Goal: Obtain resource: Obtain resource

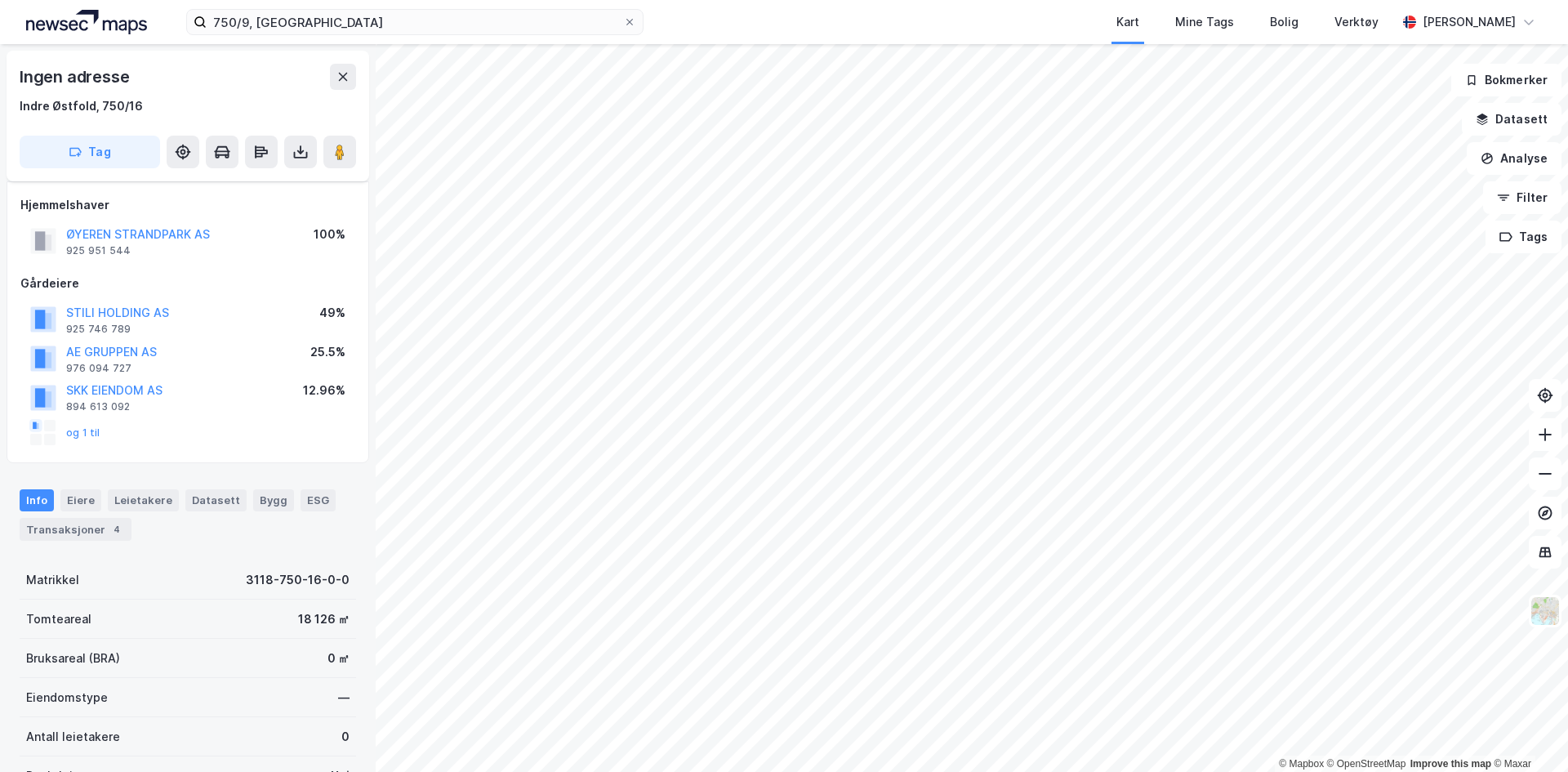
scroll to position [228, 0]
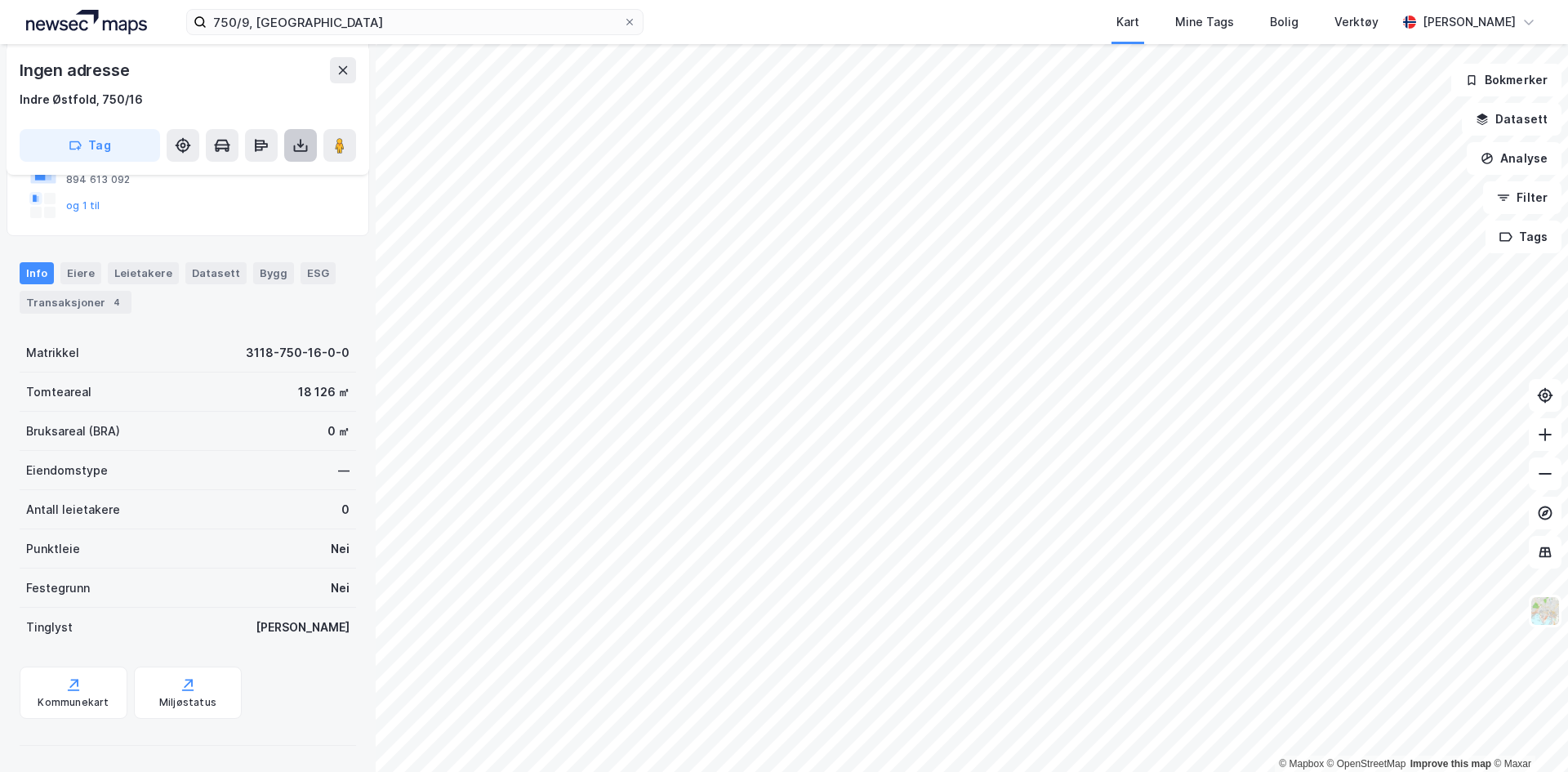
click at [307, 147] on icon at bounding box center [301, 149] width 14 height 7
click at [243, 179] on div "Last ned grunnbok" at bounding box center [220, 178] width 95 height 13
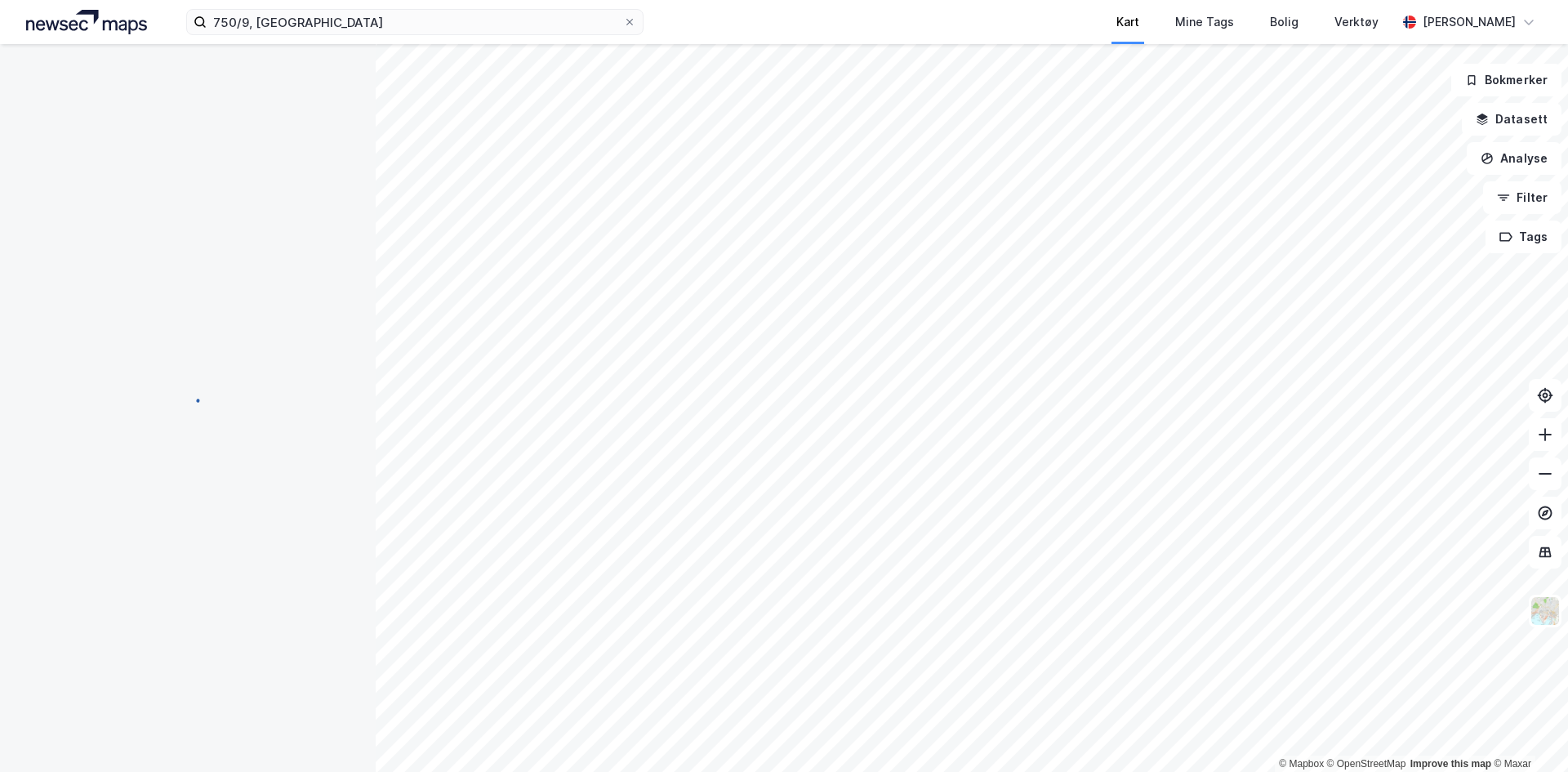
scroll to position [33, 0]
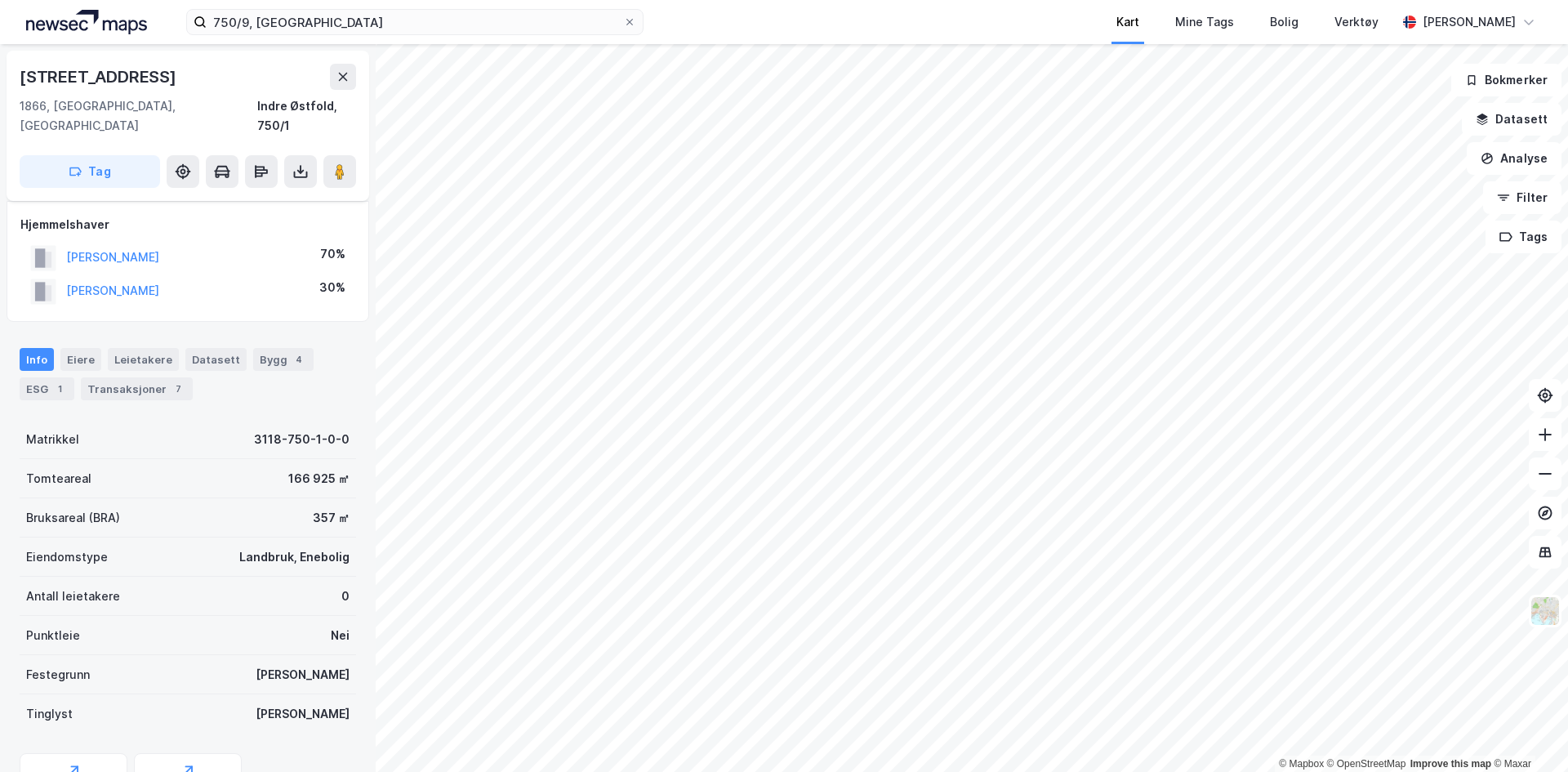
scroll to position [33, 0]
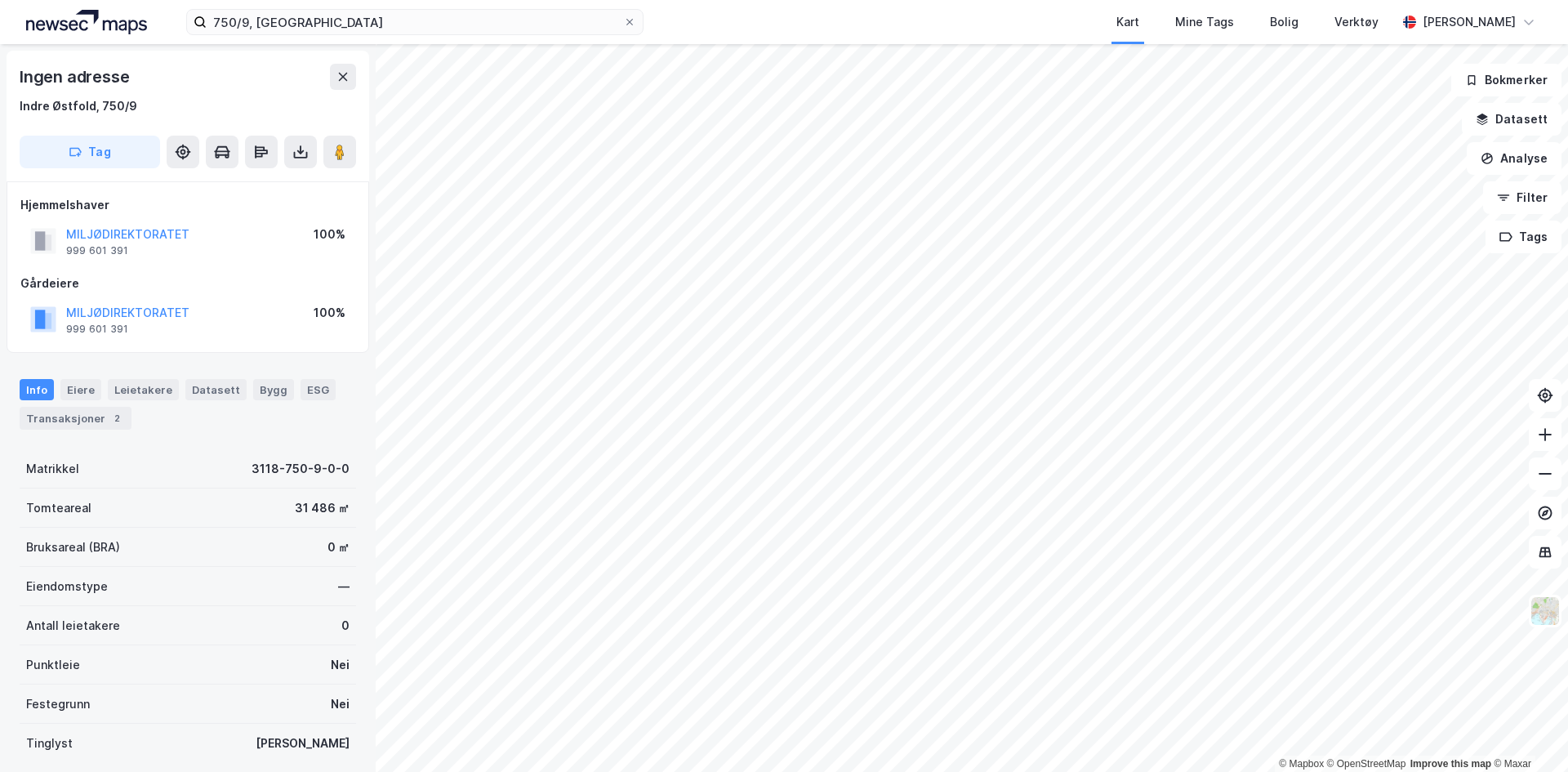
scroll to position [33, 0]
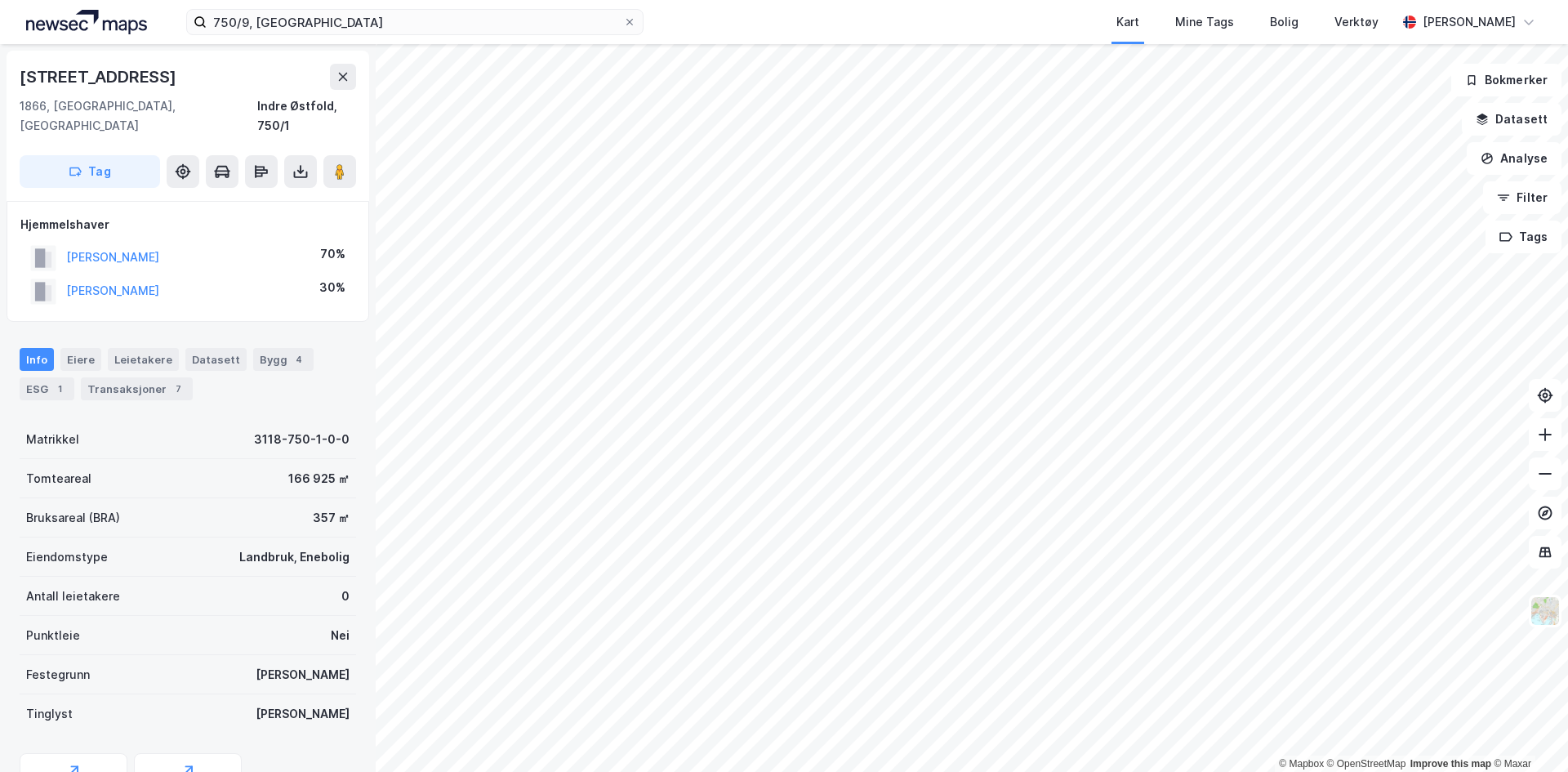
scroll to position [33, 0]
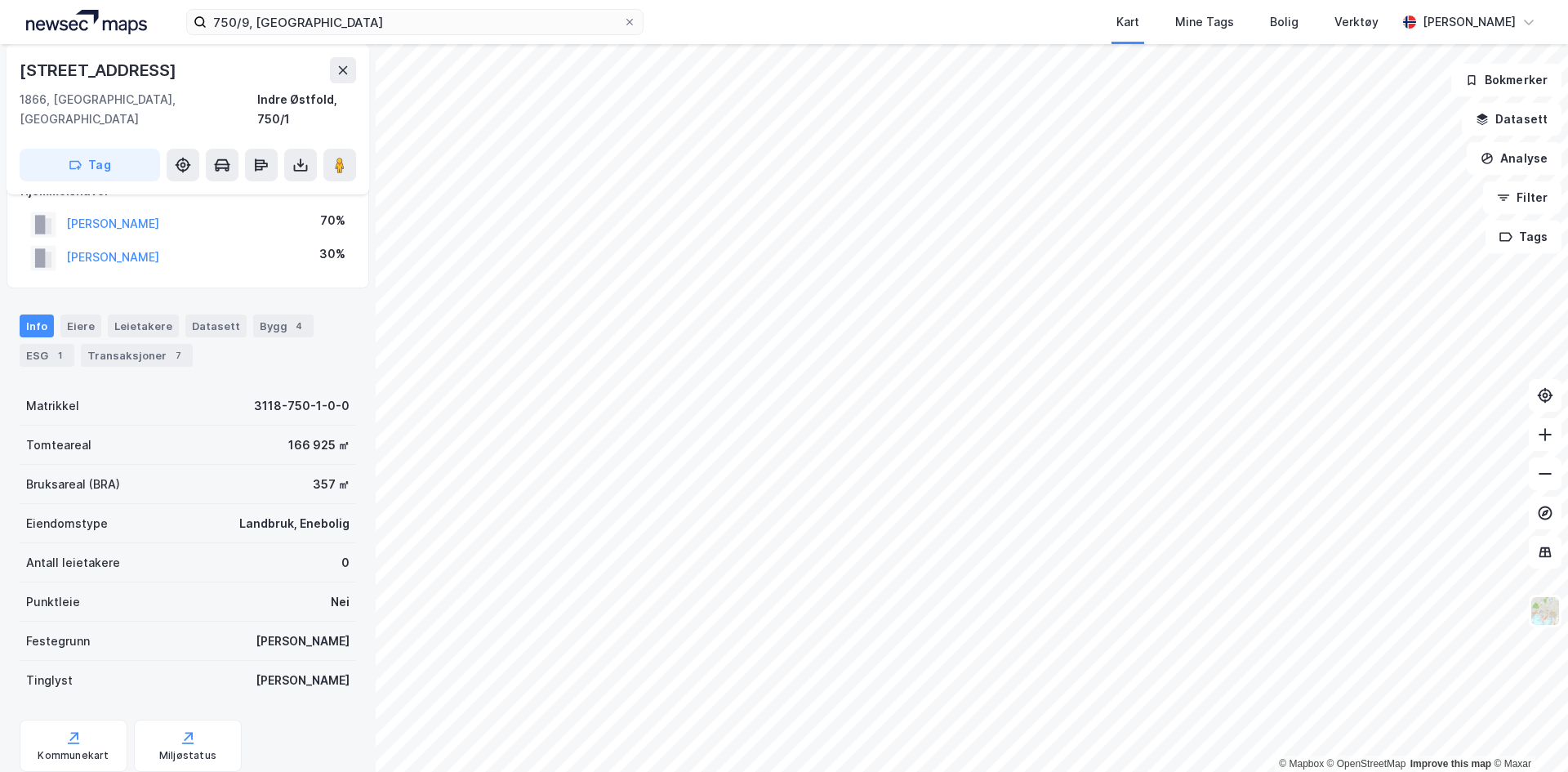
scroll to position [33, 0]
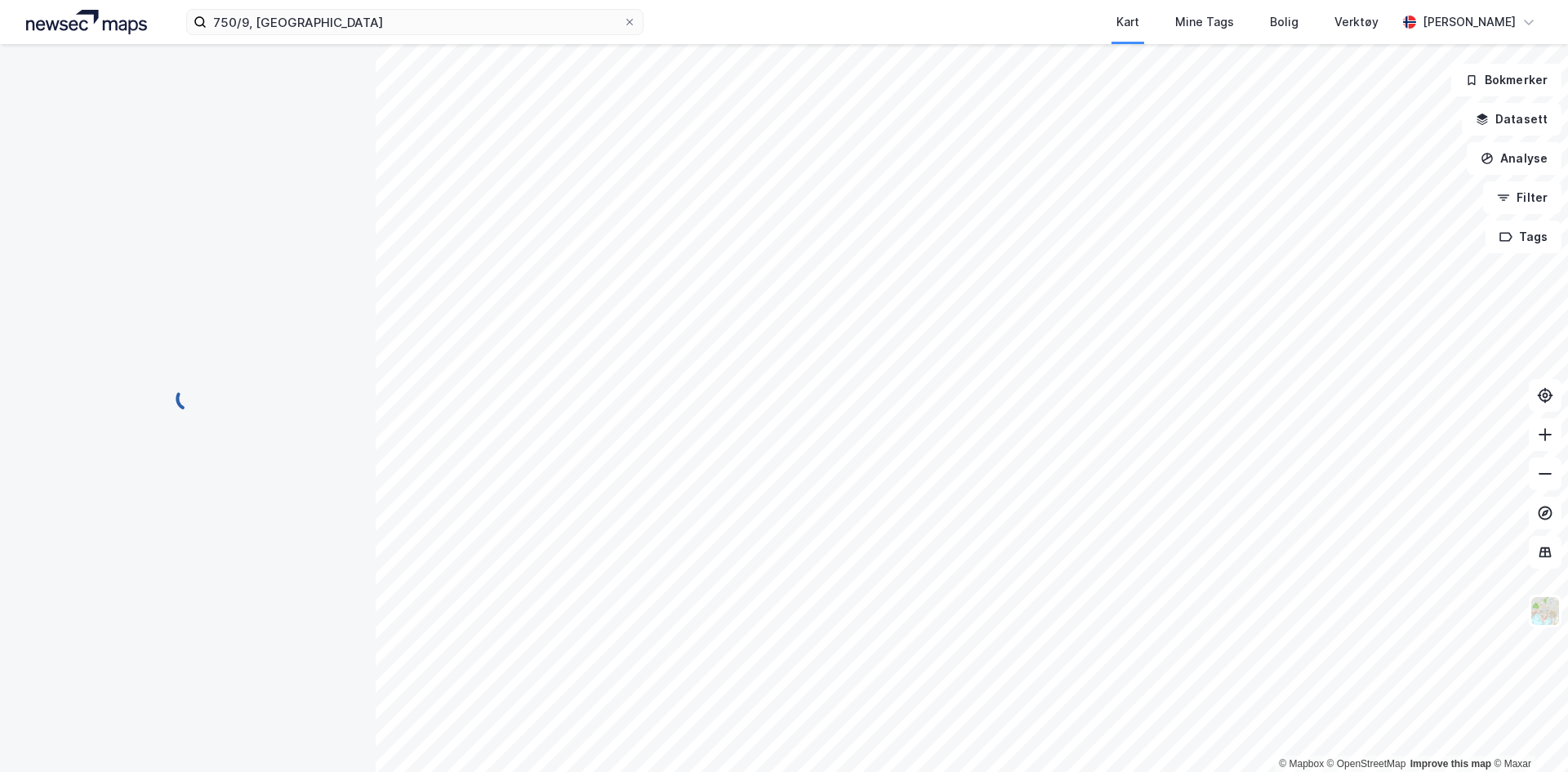
scroll to position [33, 0]
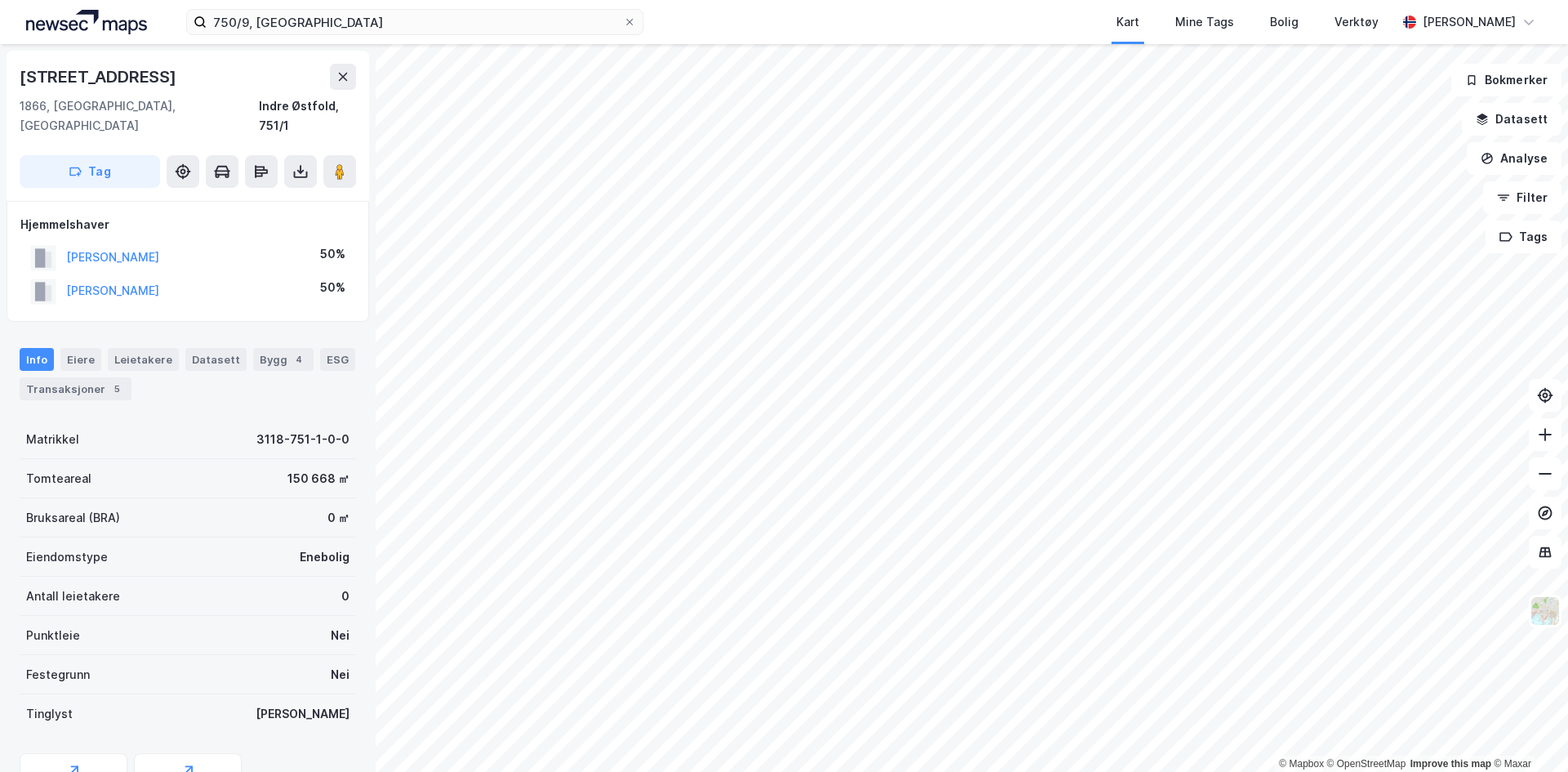
scroll to position [33, 0]
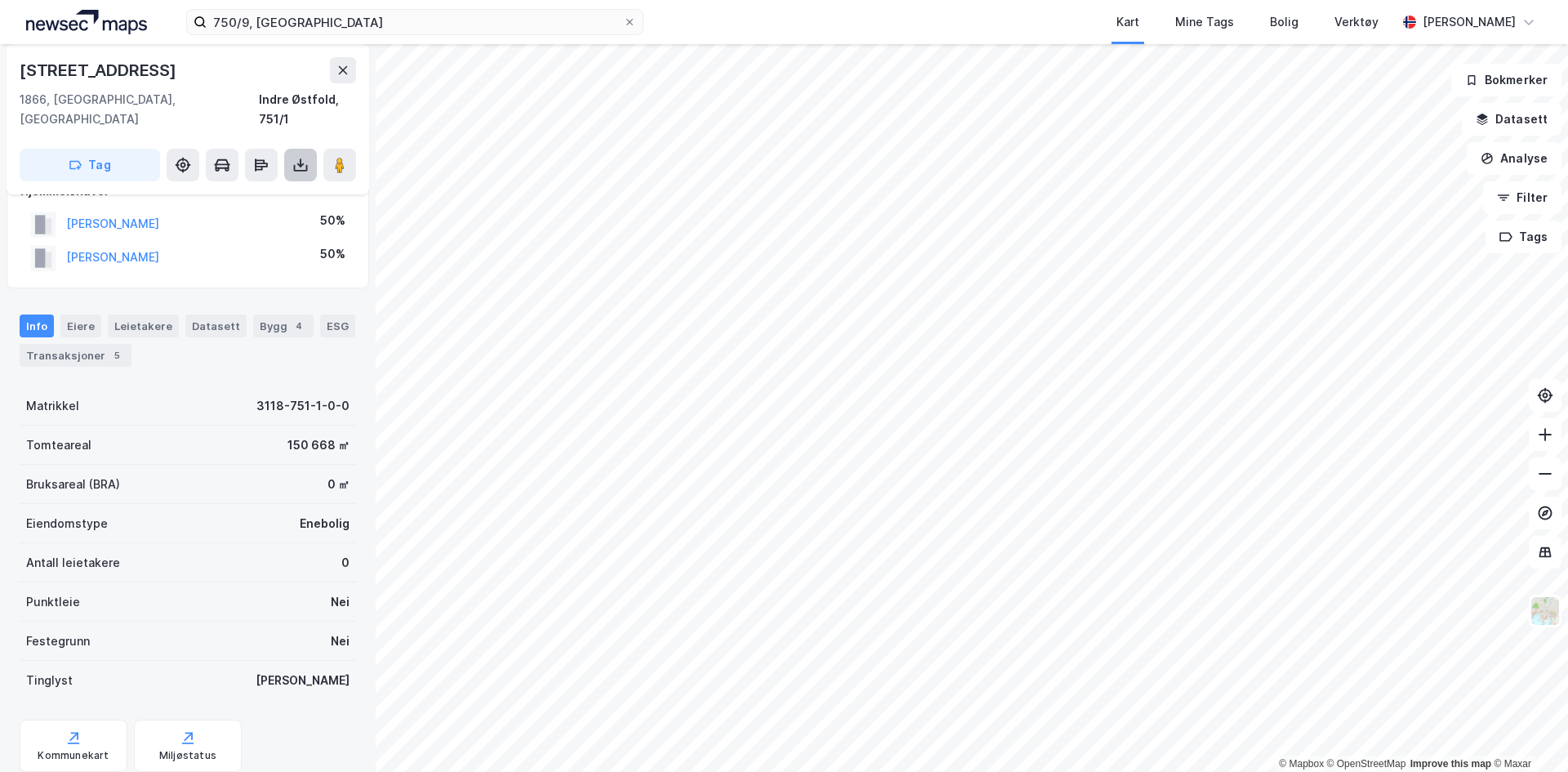
click at [312, 154] on button at bounding box center [300, 164] width 32 height 33
click at [204, 191] on div "Last ned grunnbok" at bounding box center [220, 198] width 95 height 13
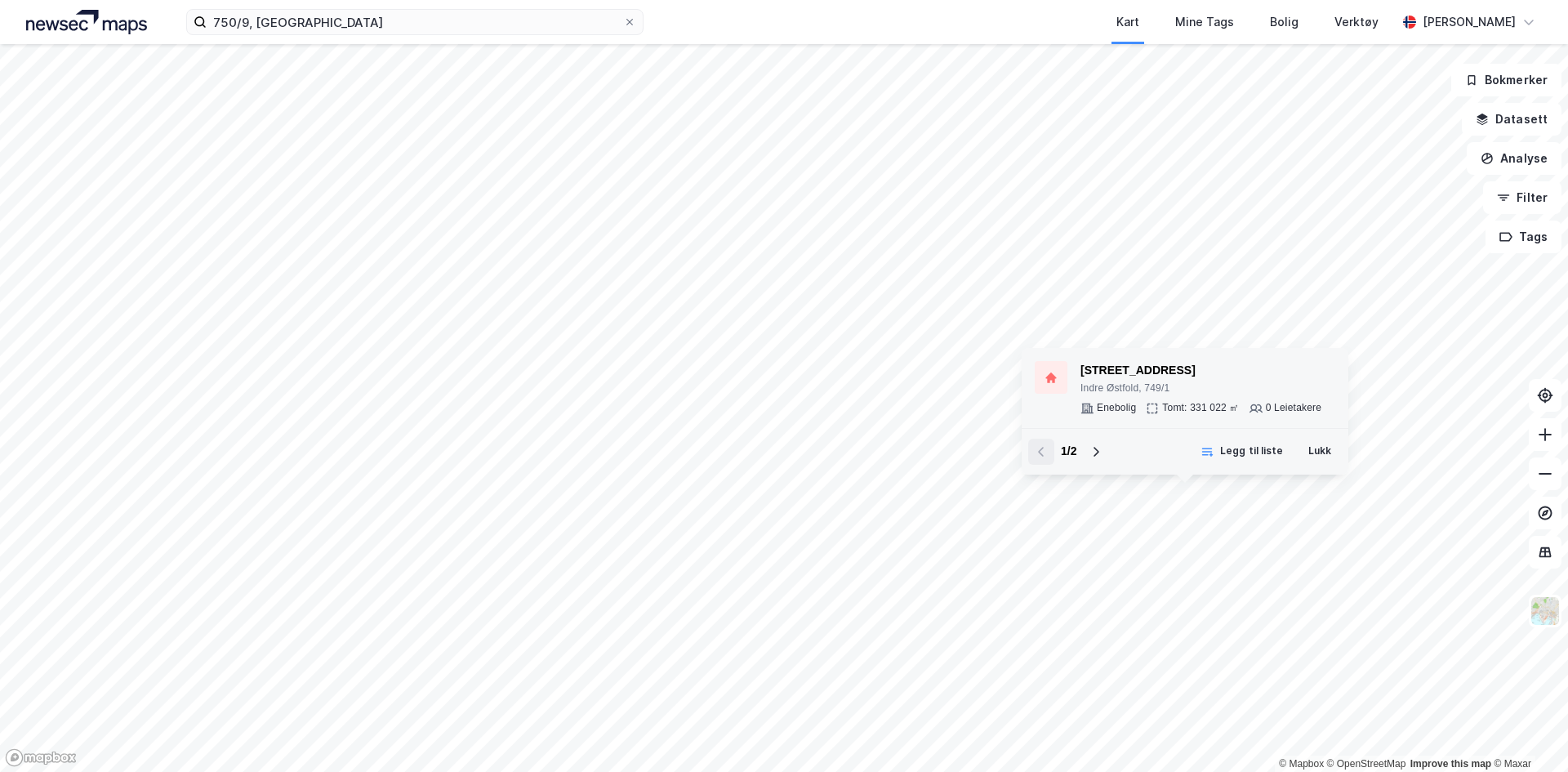
click at [1100, 372] on div "[STREET_ADDRESS]" at bounding box center [1201, 371] width 241 height 20
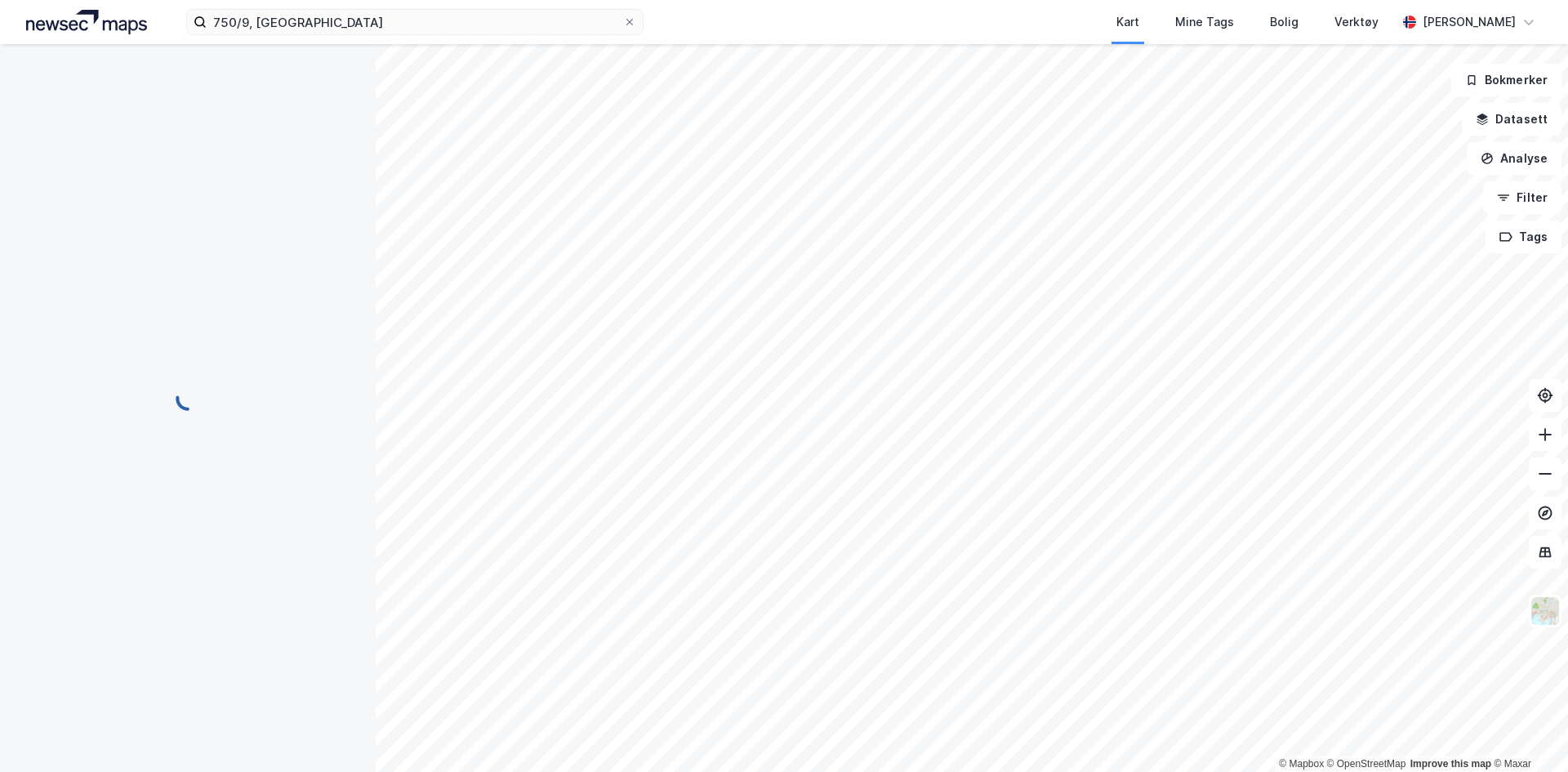
scroll to position [33, 0]
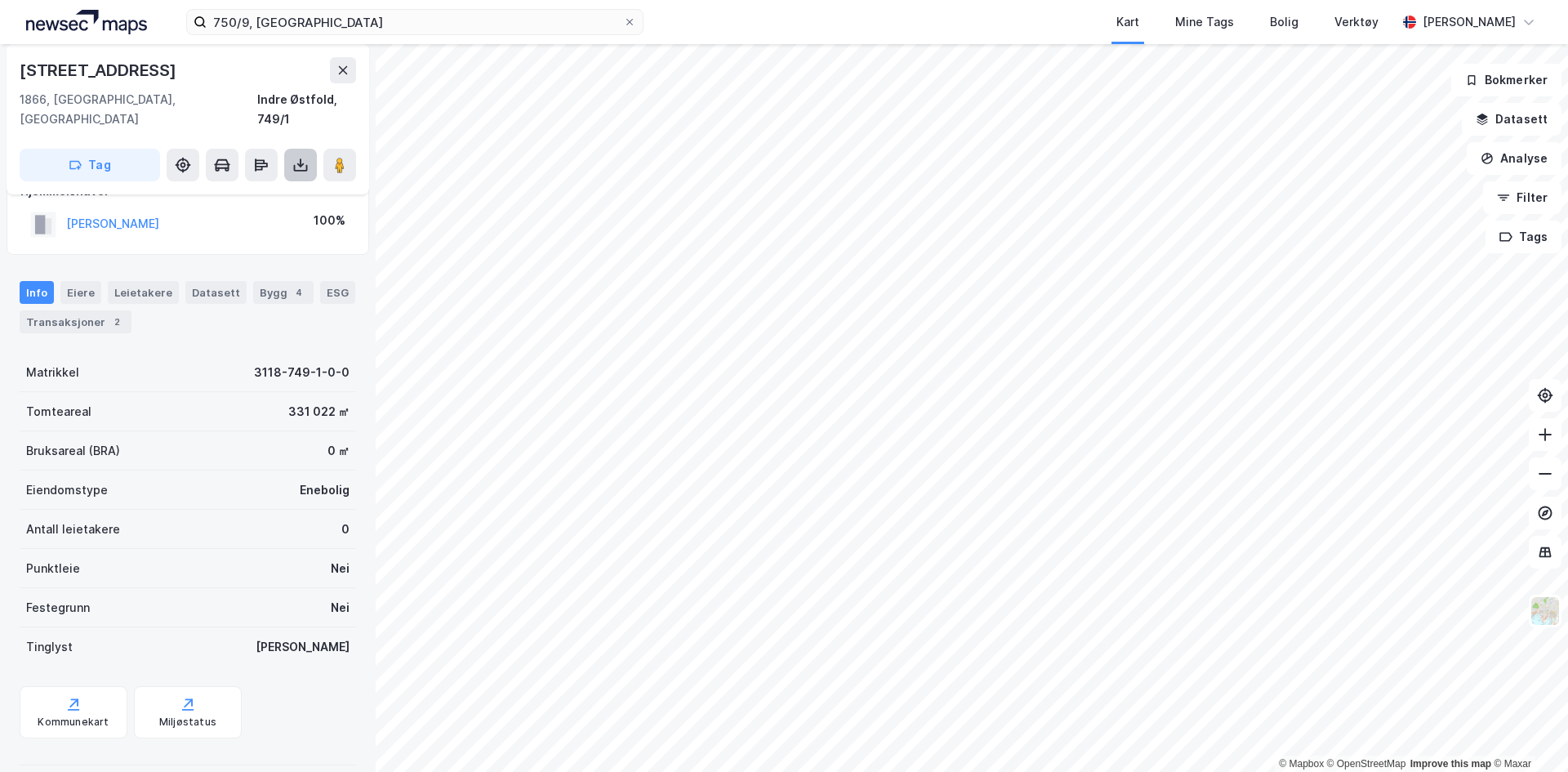
click at [295, 157] on icon at bounding box center [301, 165] width 17 height 17
click at [242, 185] on div "Last ned grunnbok" at bounding box center [230, 198] width 174 height 26
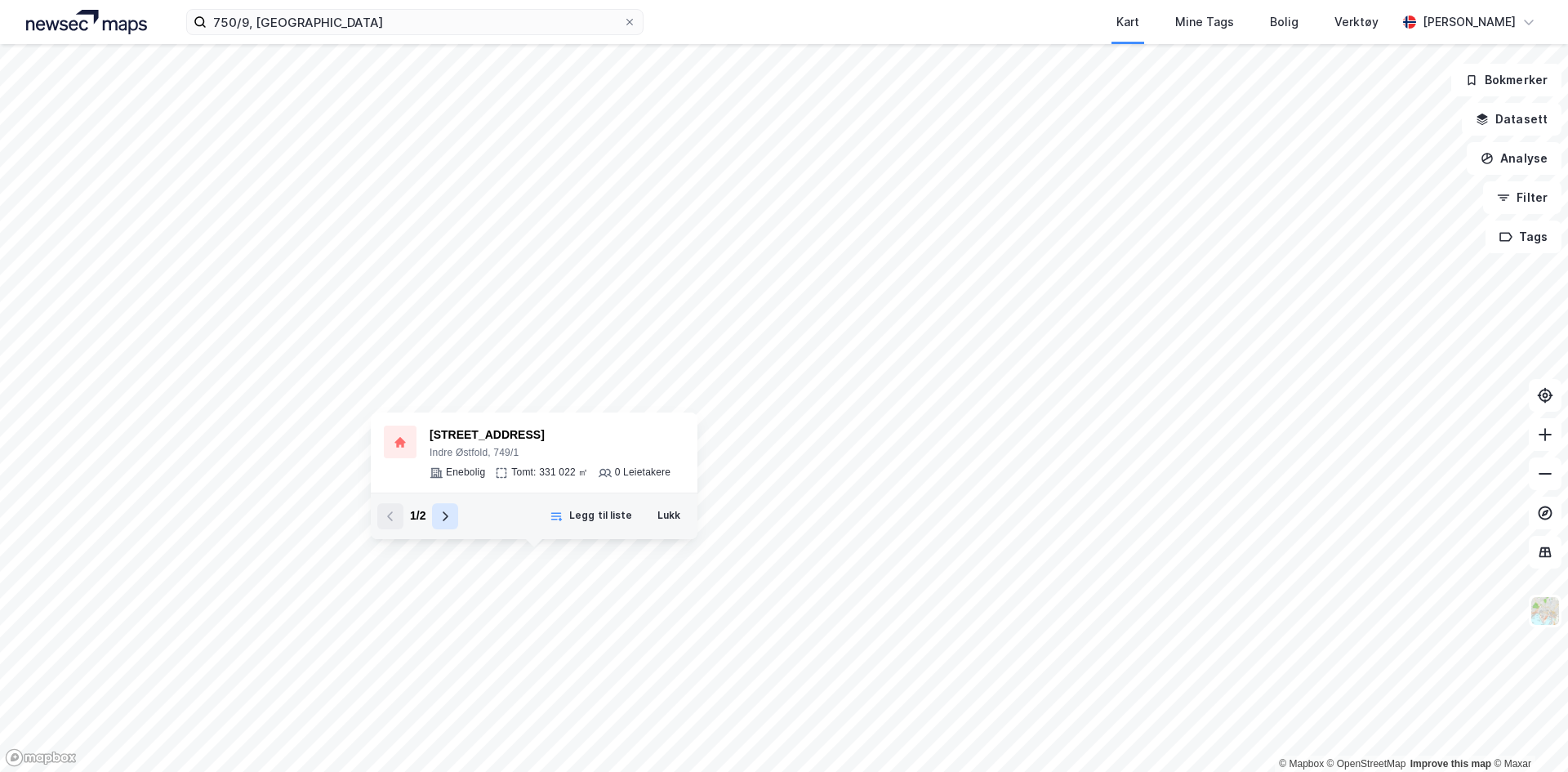
click at [448, 519] on icon at bounding box center [445, 517] width 13 height 13
click at [451, 430] on div "3118-750-2-0-0" at bounding box center [544, 436] width 228 height 20
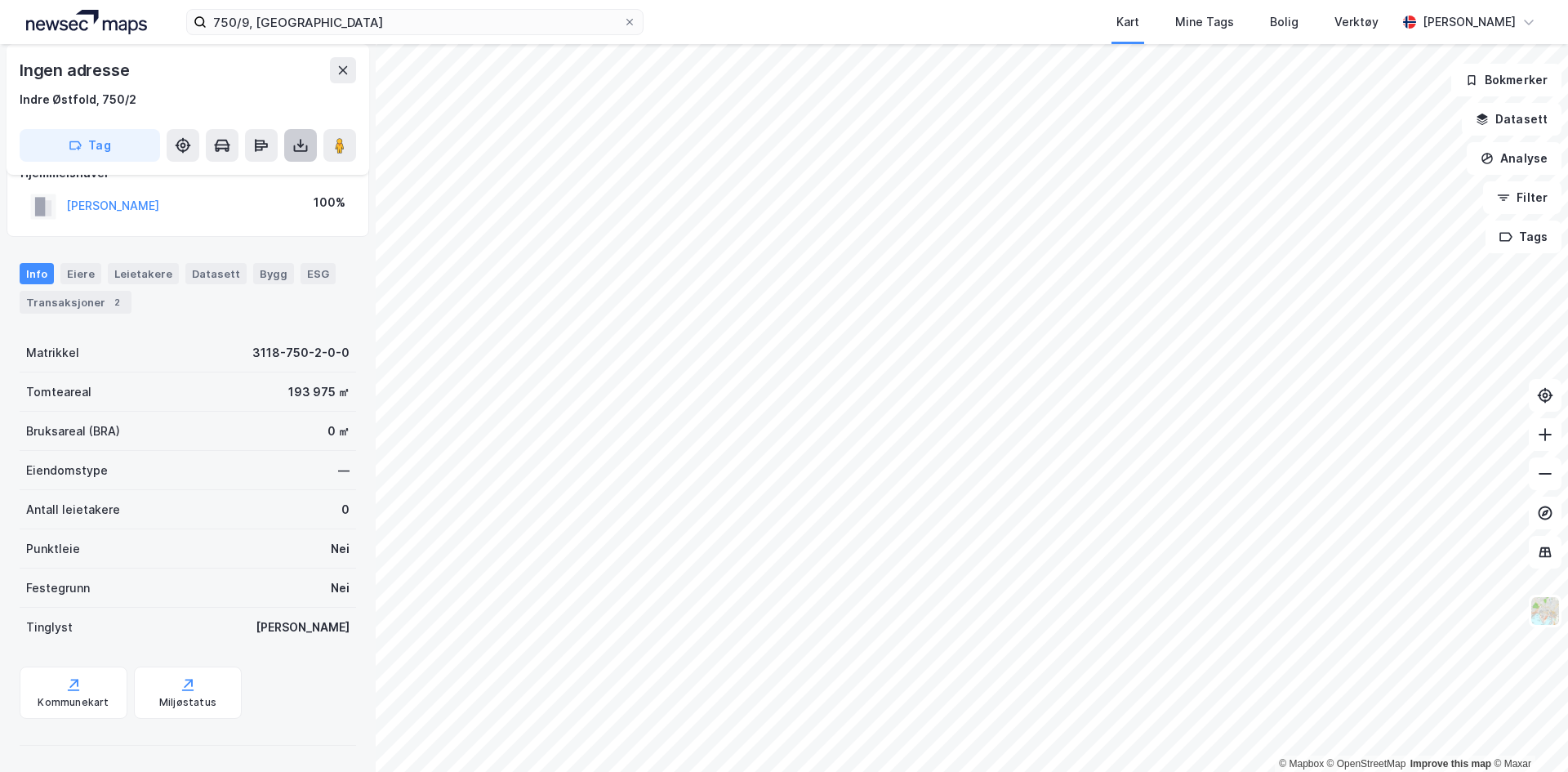
click at [291, 143] on button at bounding box center [300, 145] width 32 height 33
click at [242, 174] on div "Last ned grunnbok" at bounding box center [220, 178] width 95 height 13
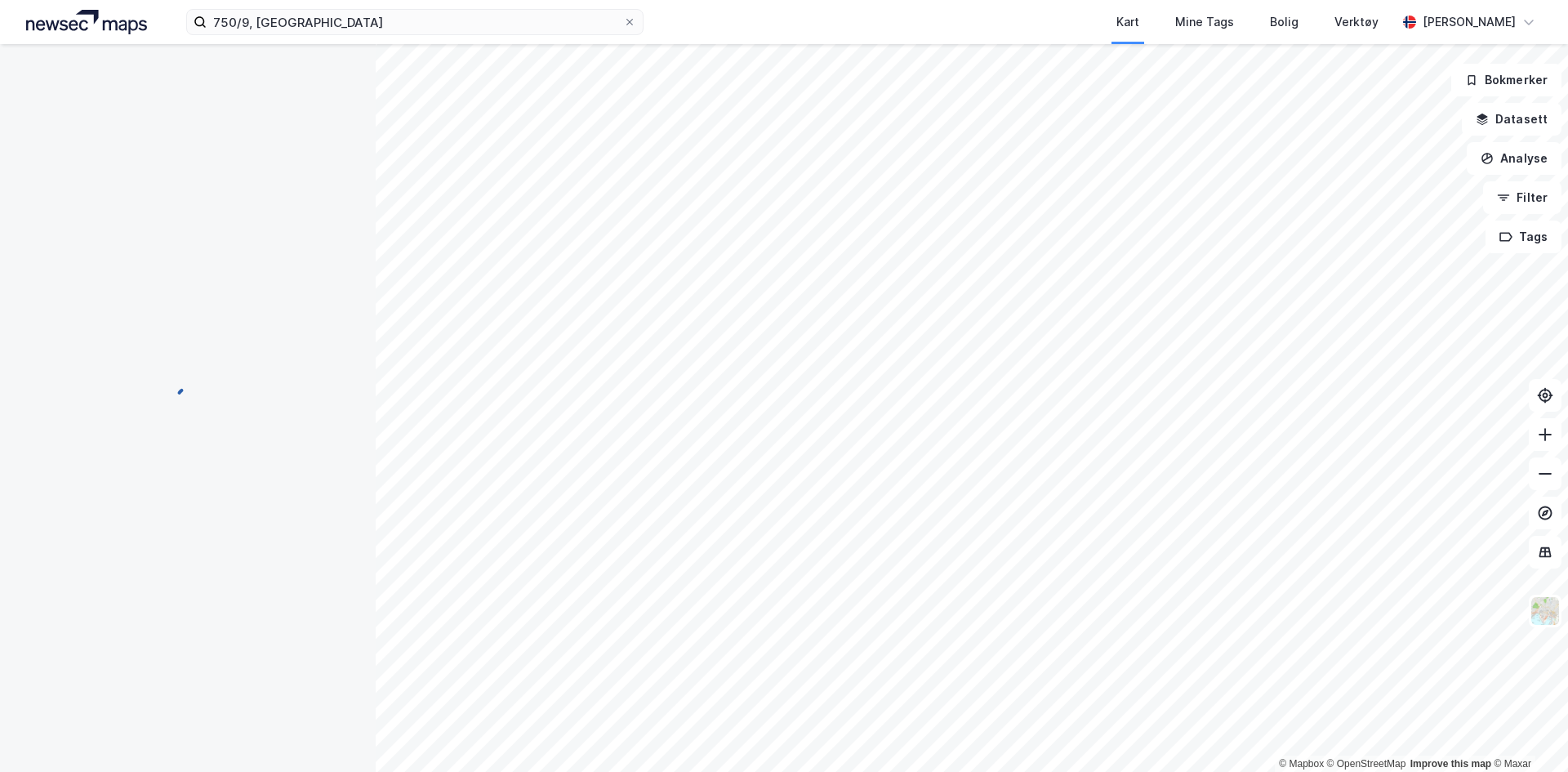
scroll to position [32, 0]
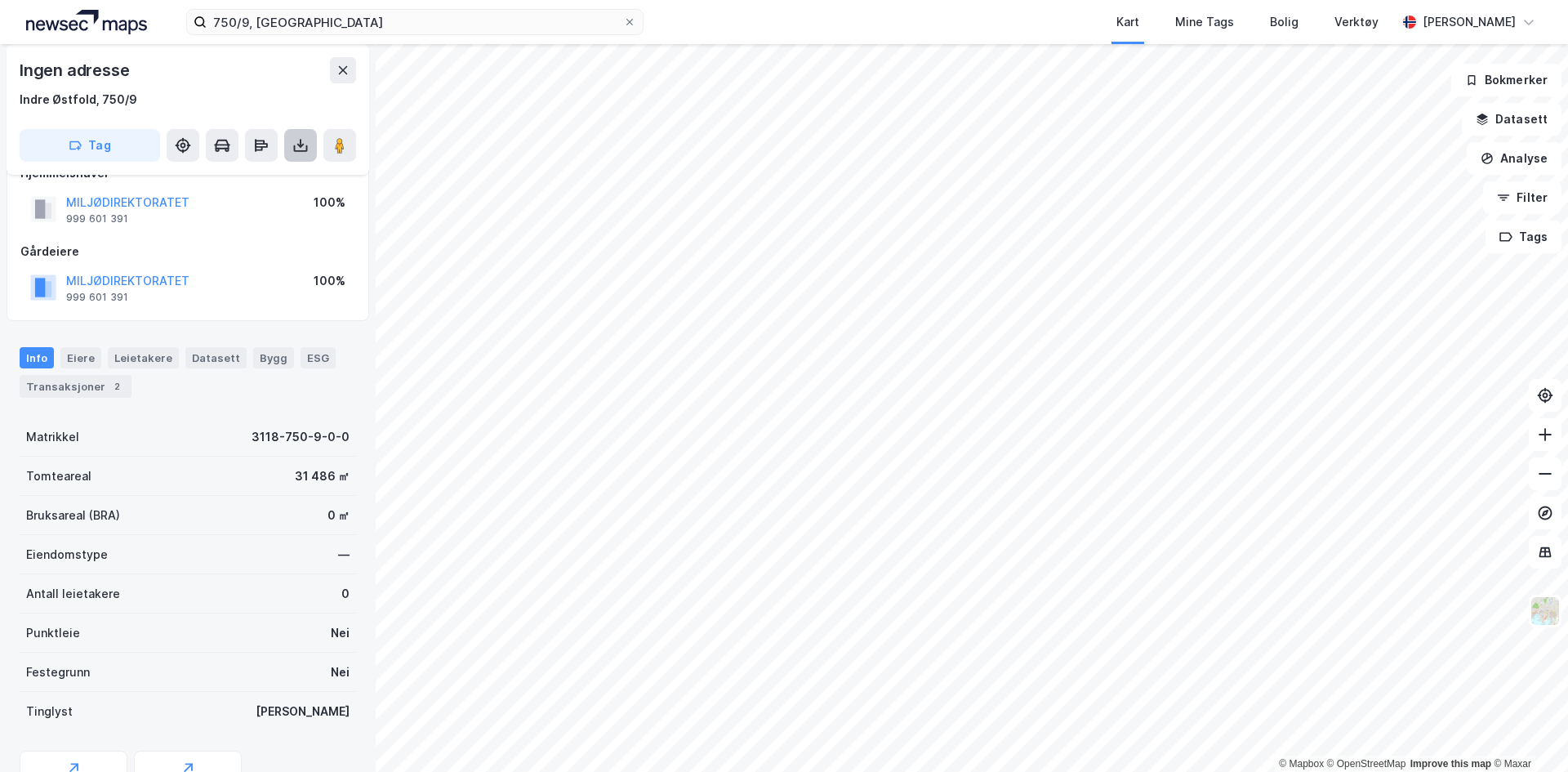
click at [300, 146] on icon at bounding box center [301, 146] width 7 height 4
click at [252, 182] on div "Last ned grunnbok" at bounding box center [220, 178] width 95 height 13
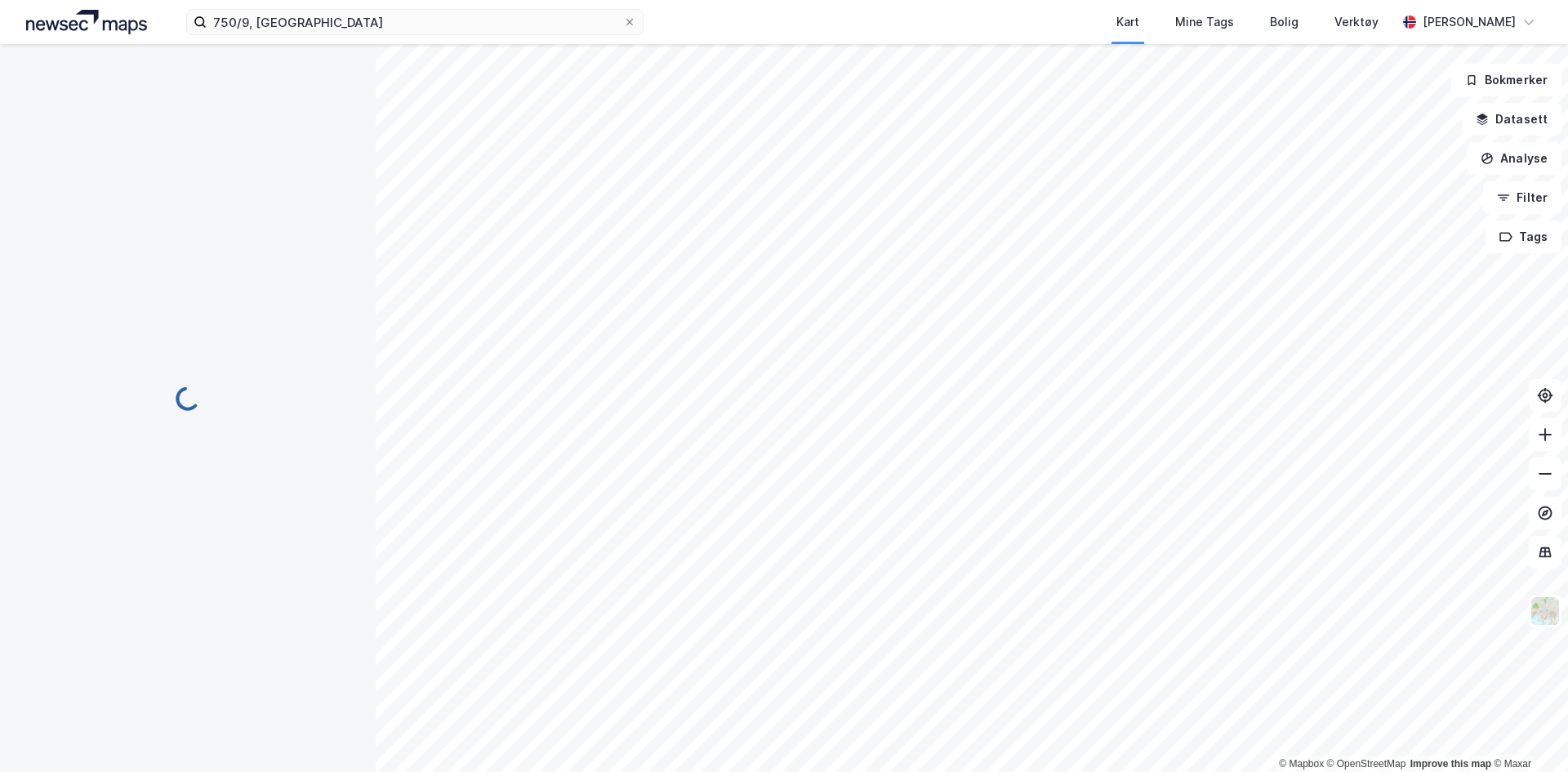
scroll to position [32, 0]
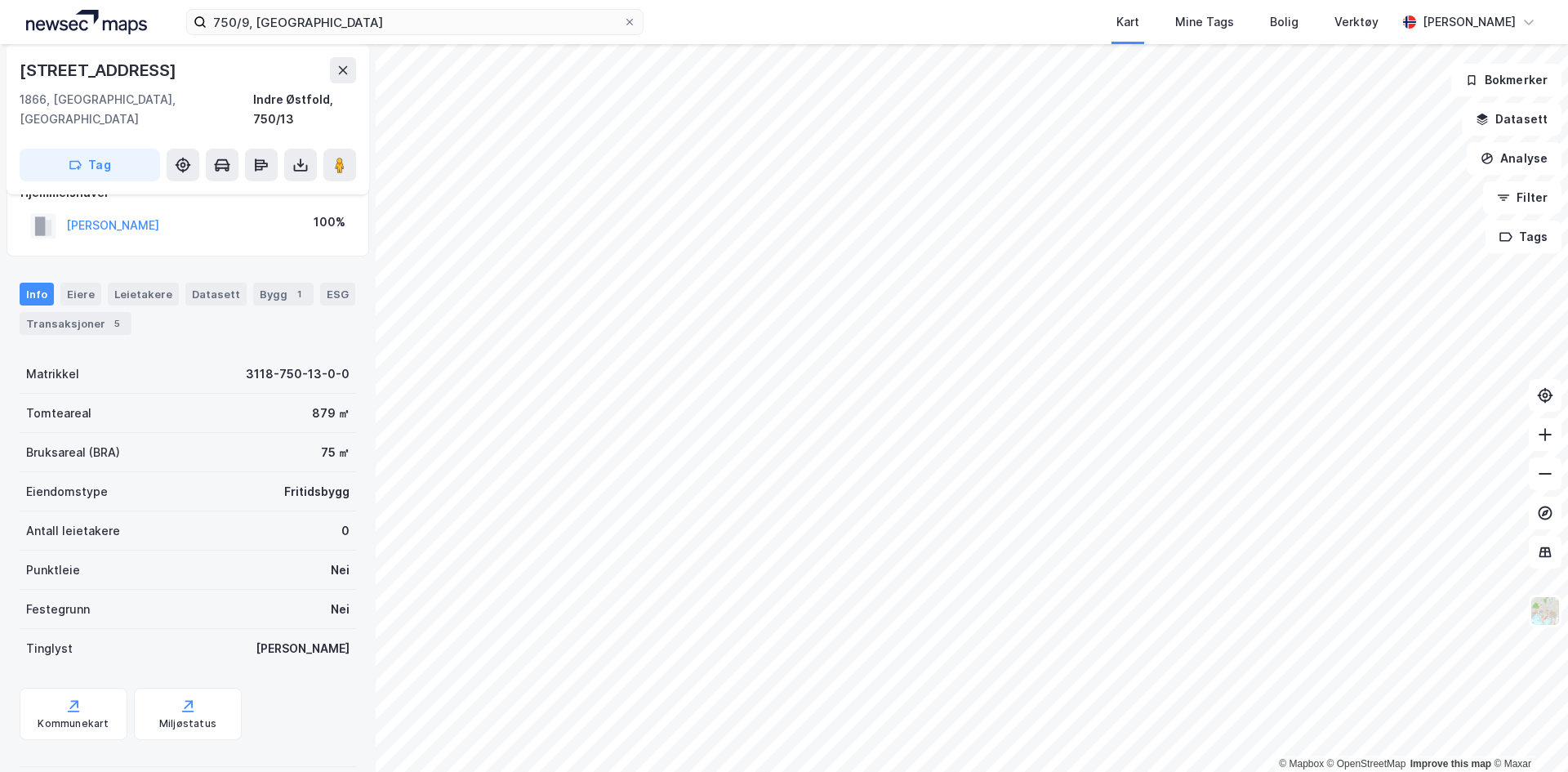
scroll to position [32, 0]
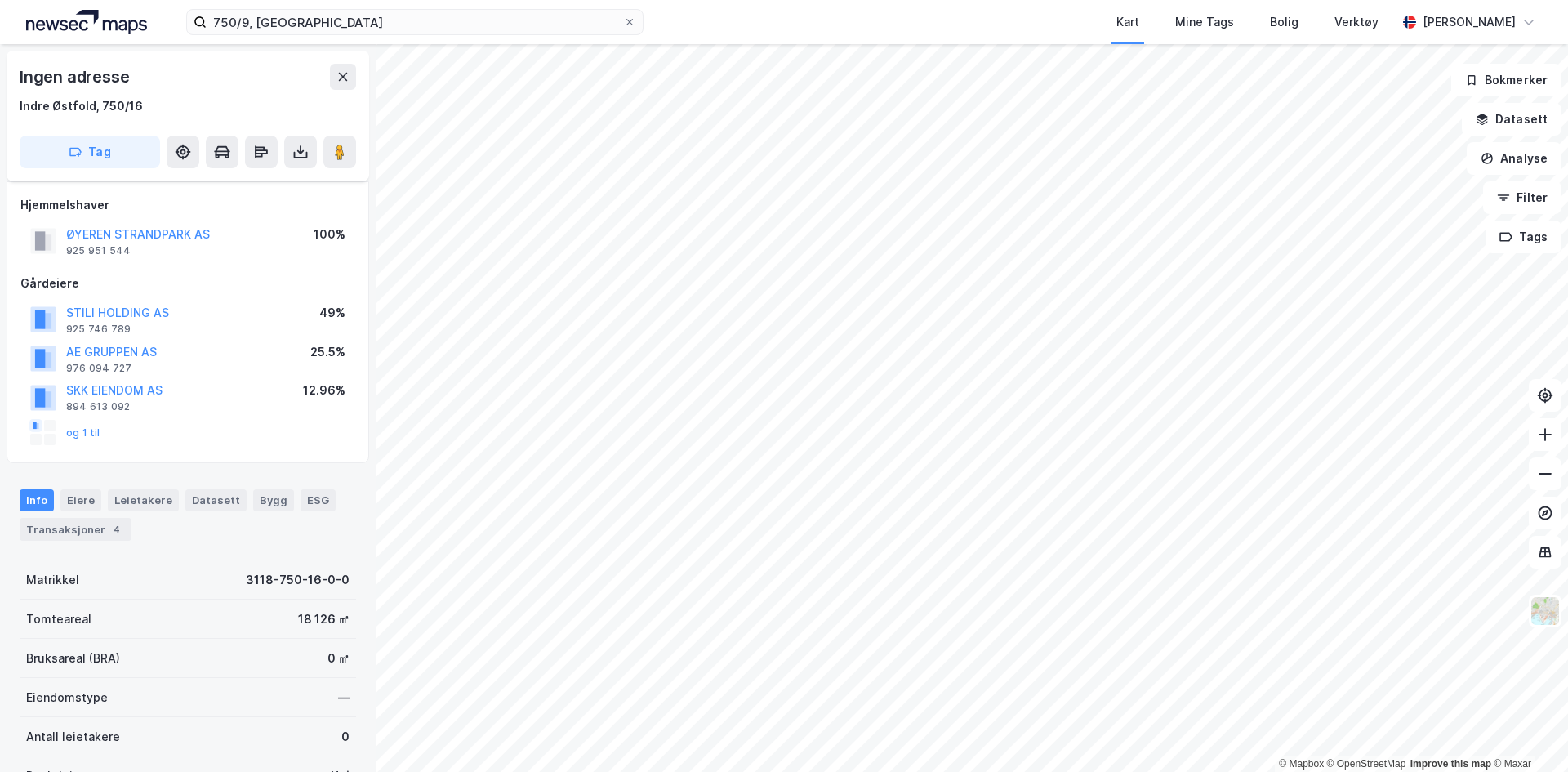
scroll to position [32, 0]
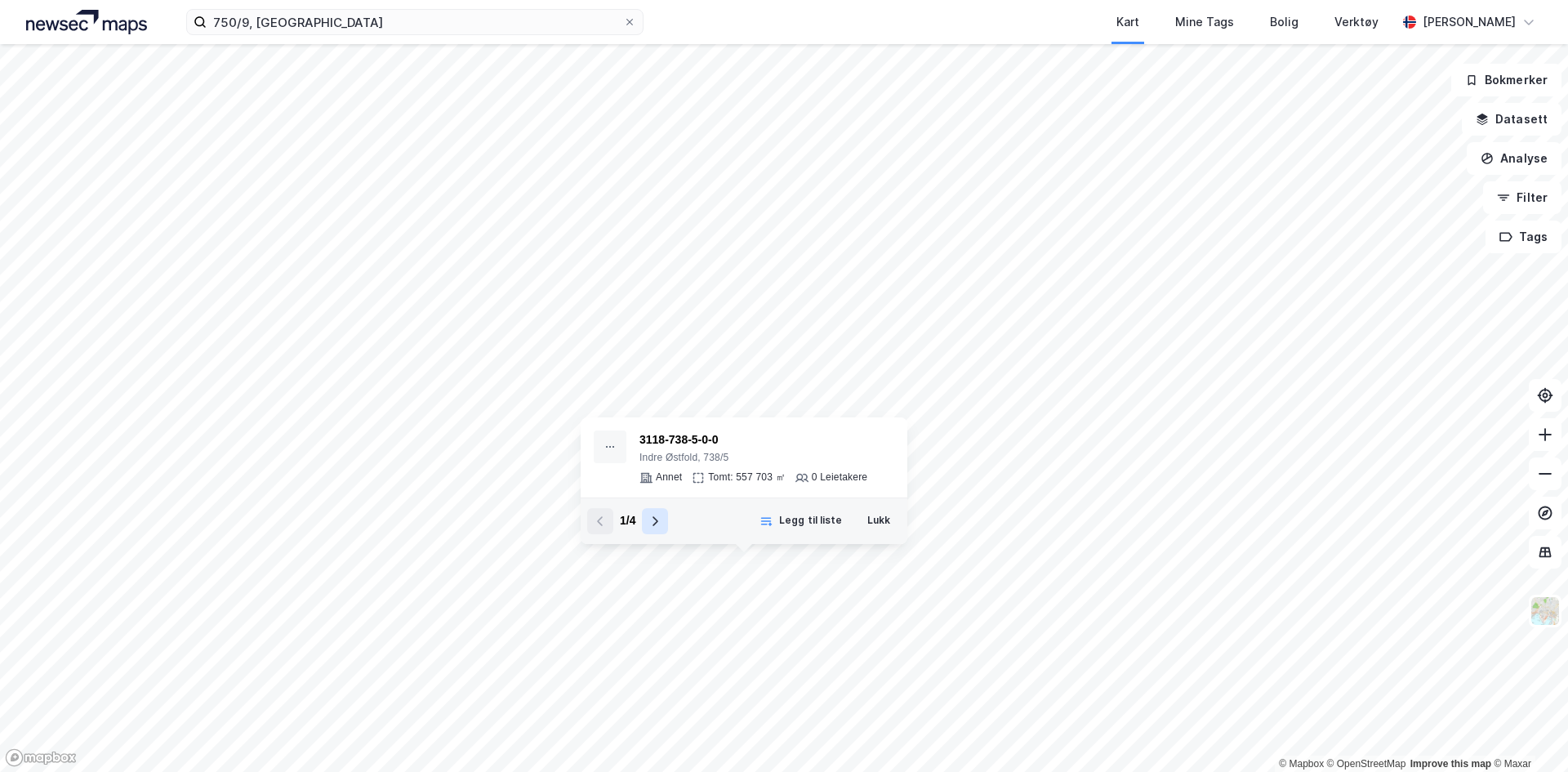
click at [657, 519] on icon at bounding box center [655, 522] width 13 height 13
click at [670, 443] on div "[STREET_ADDRESS]" at bounding box center [760, 441] width 241 height 20
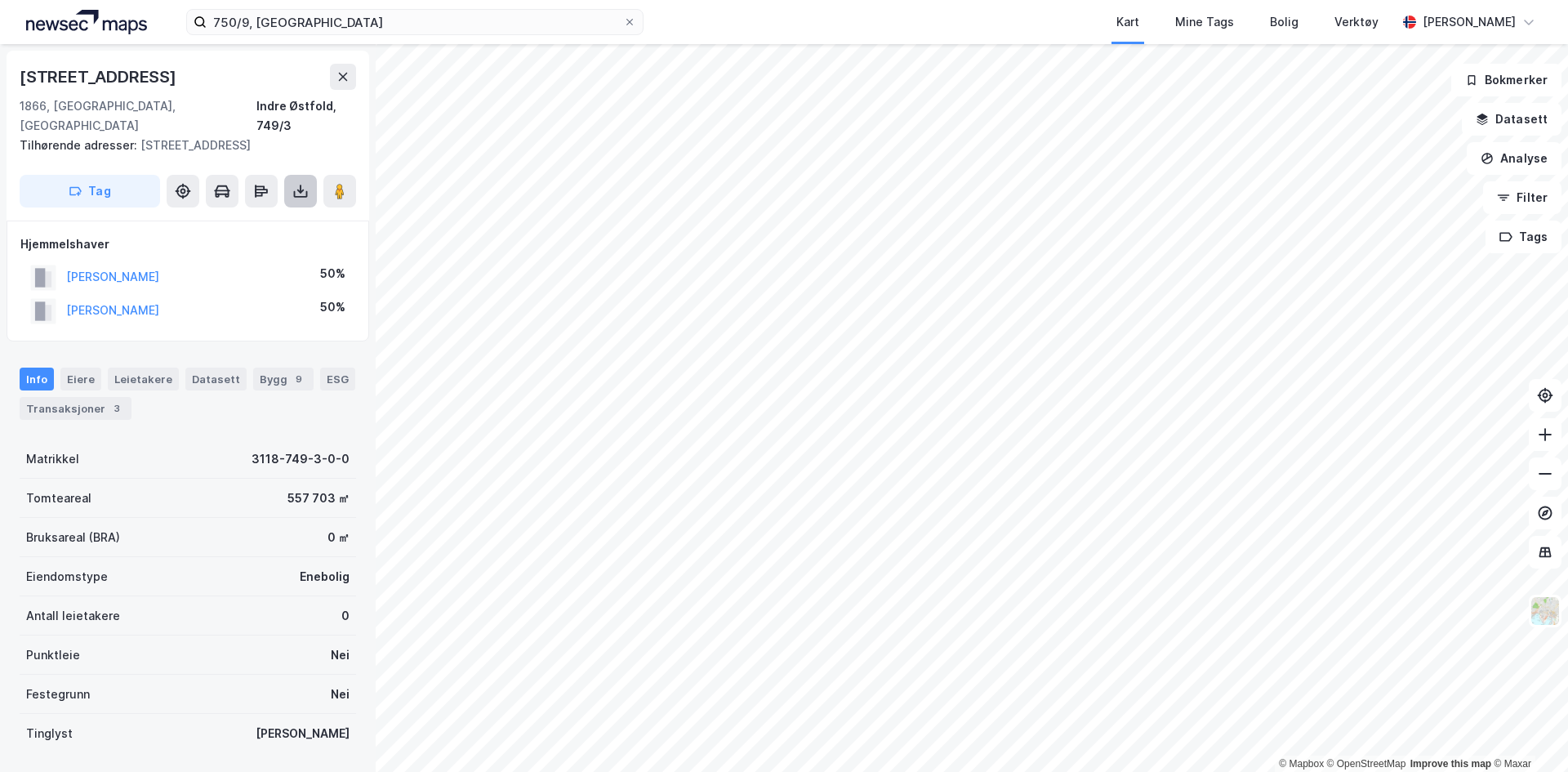
click at [292, 175] on button at bounding box center [300, 191] width 32 height 33
click at [246, 218] on div "Last ned grunnbok" at bounding box center [220, 224] width 95 height 13
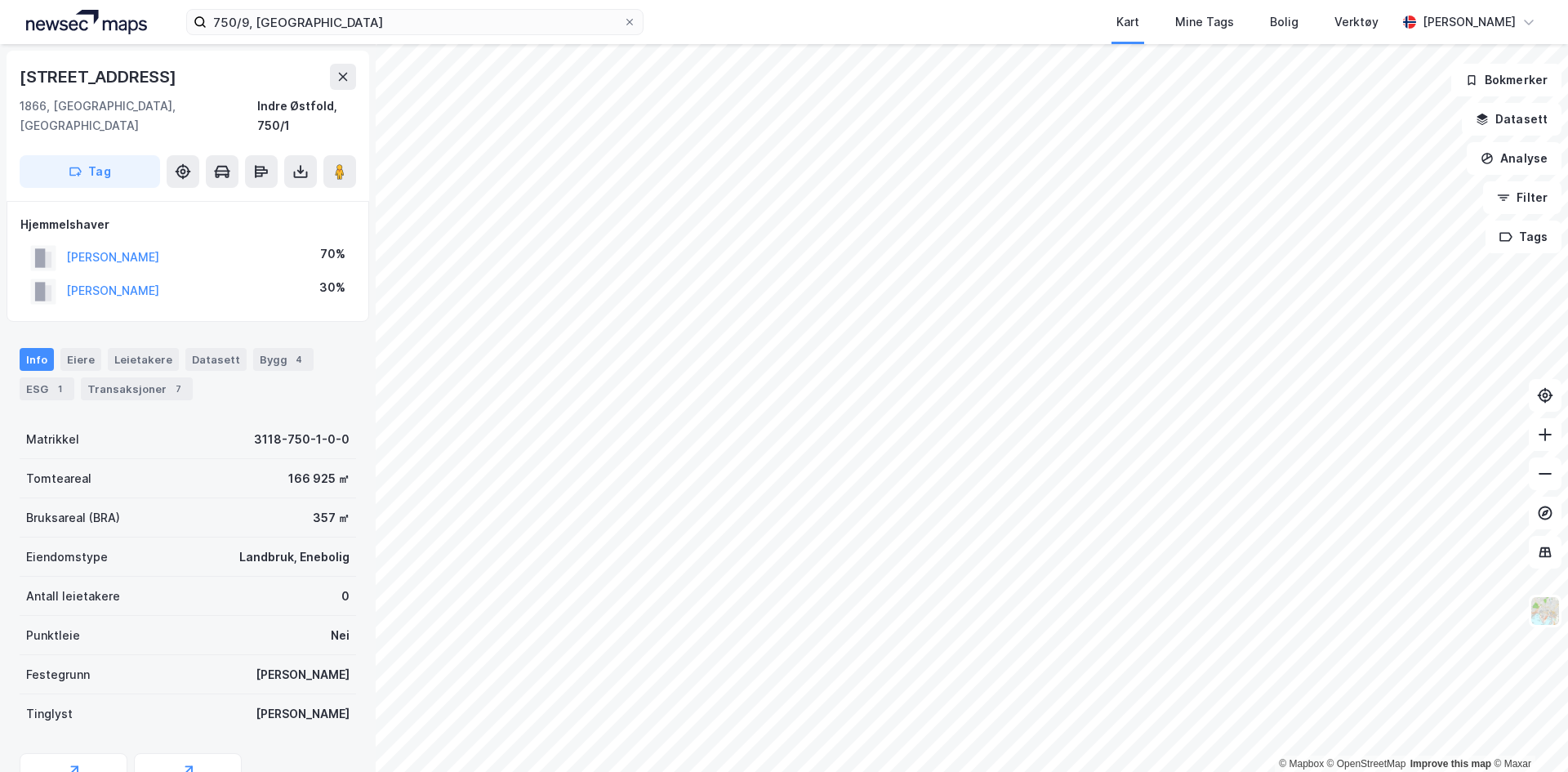
scroll to position [2, 0]
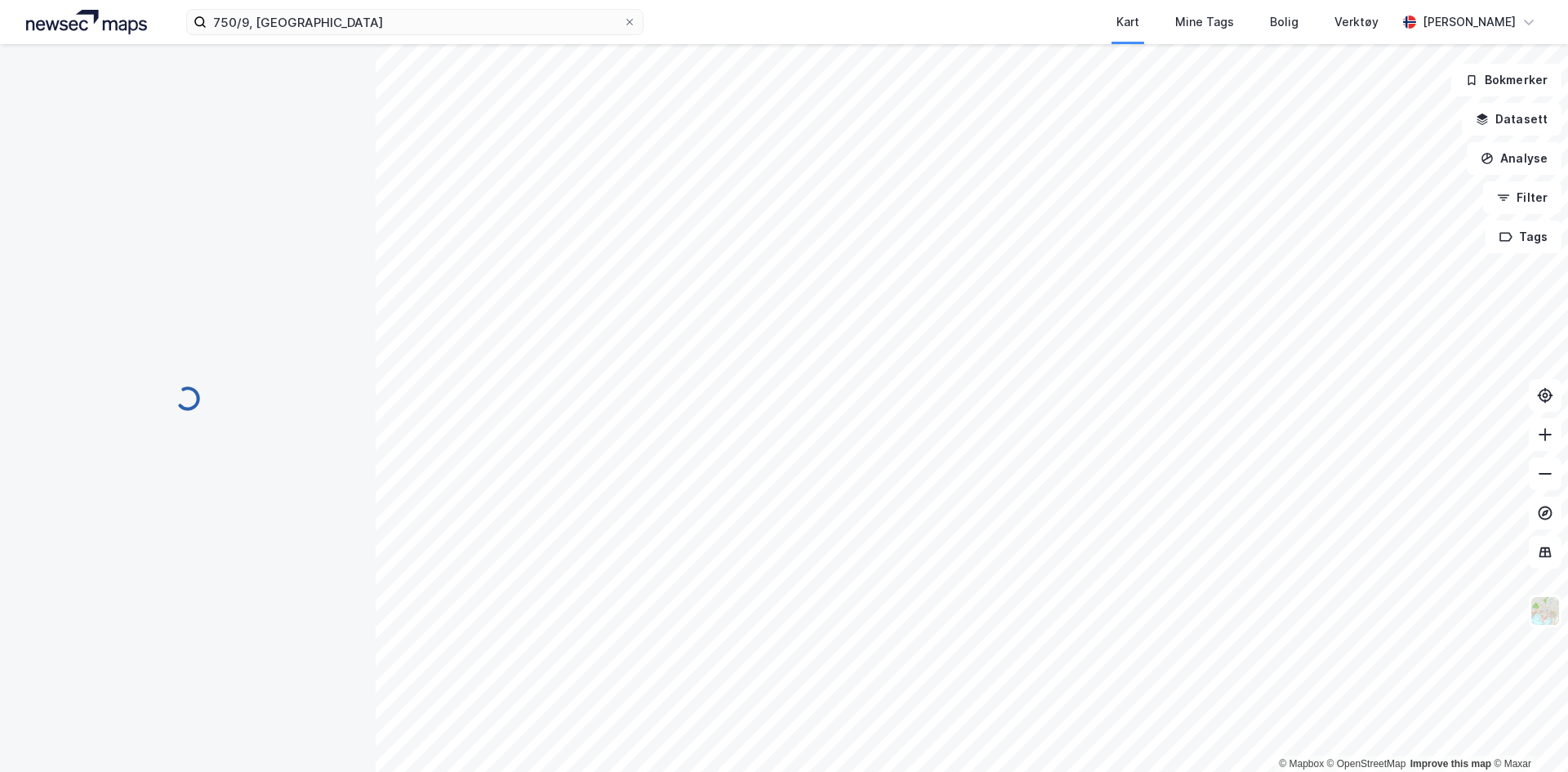
scroll to position [2, 0]
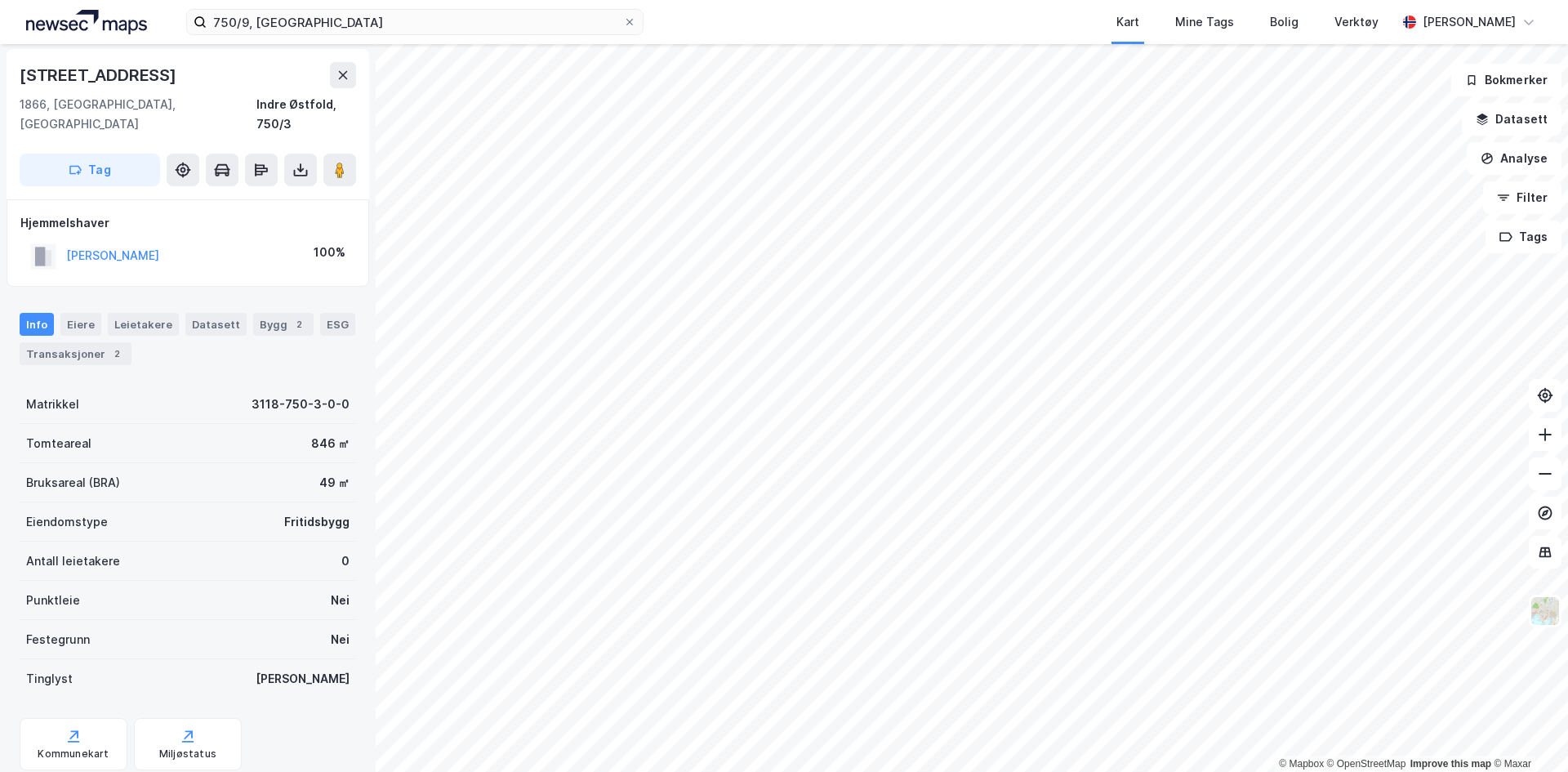
scroll to position [2, 0]
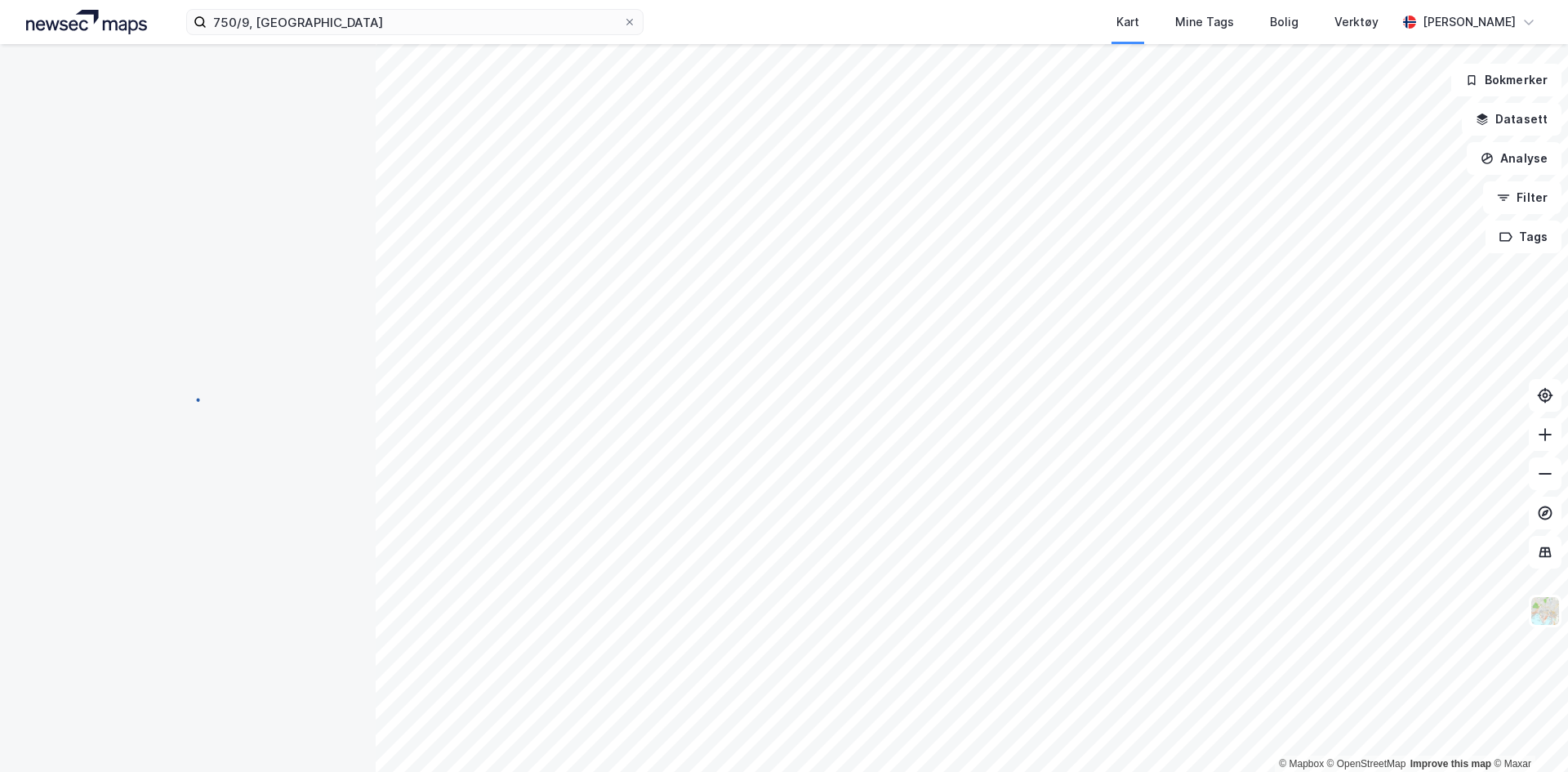
scroll to position [2, 0]
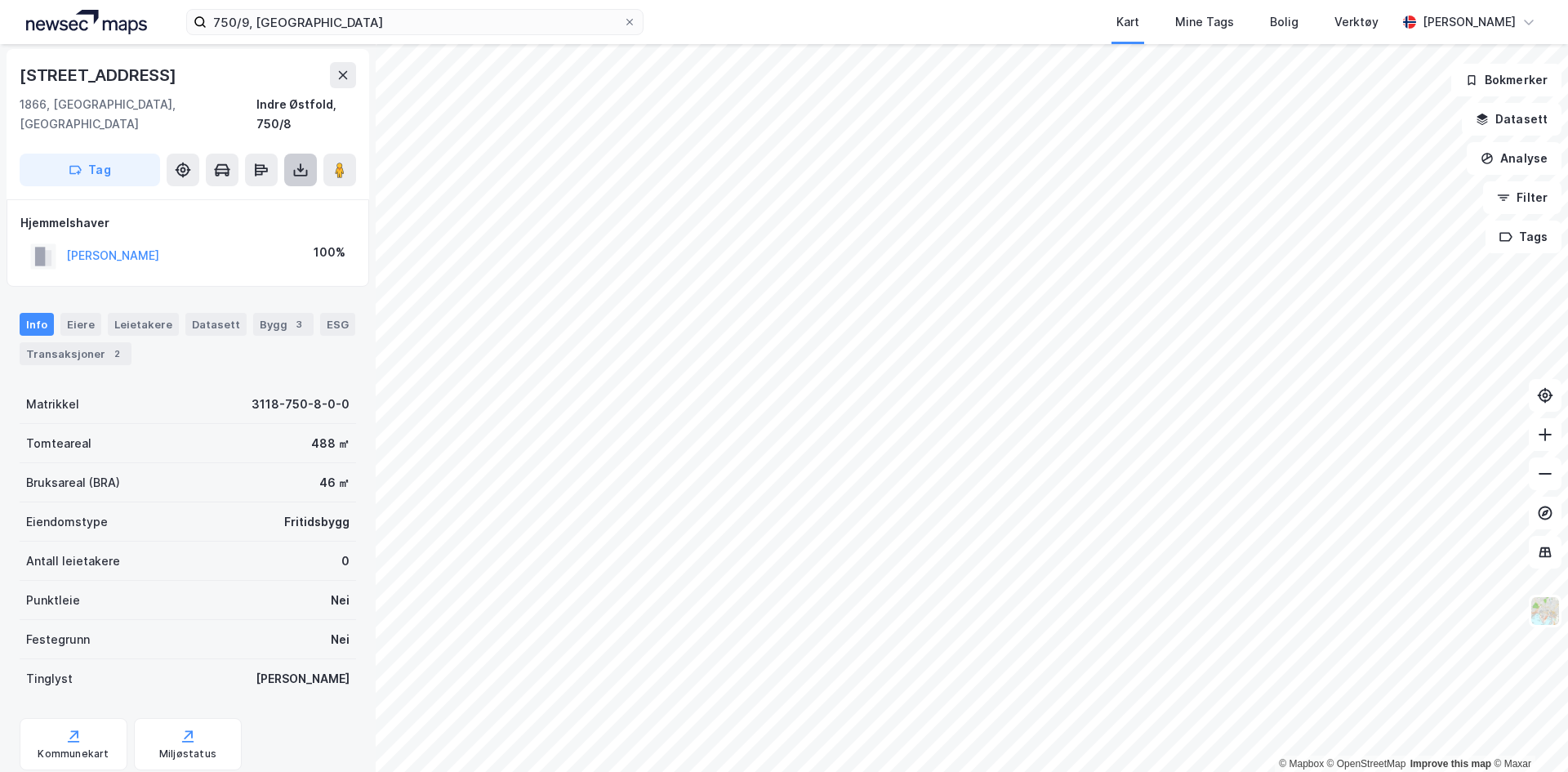
click at [306, 162] on icon at bounding box center [301, 170] width 17 height 17
click at [234, 196] on div "Last ned grunnbok" at bounding box center [220, 203] width 95 height 13
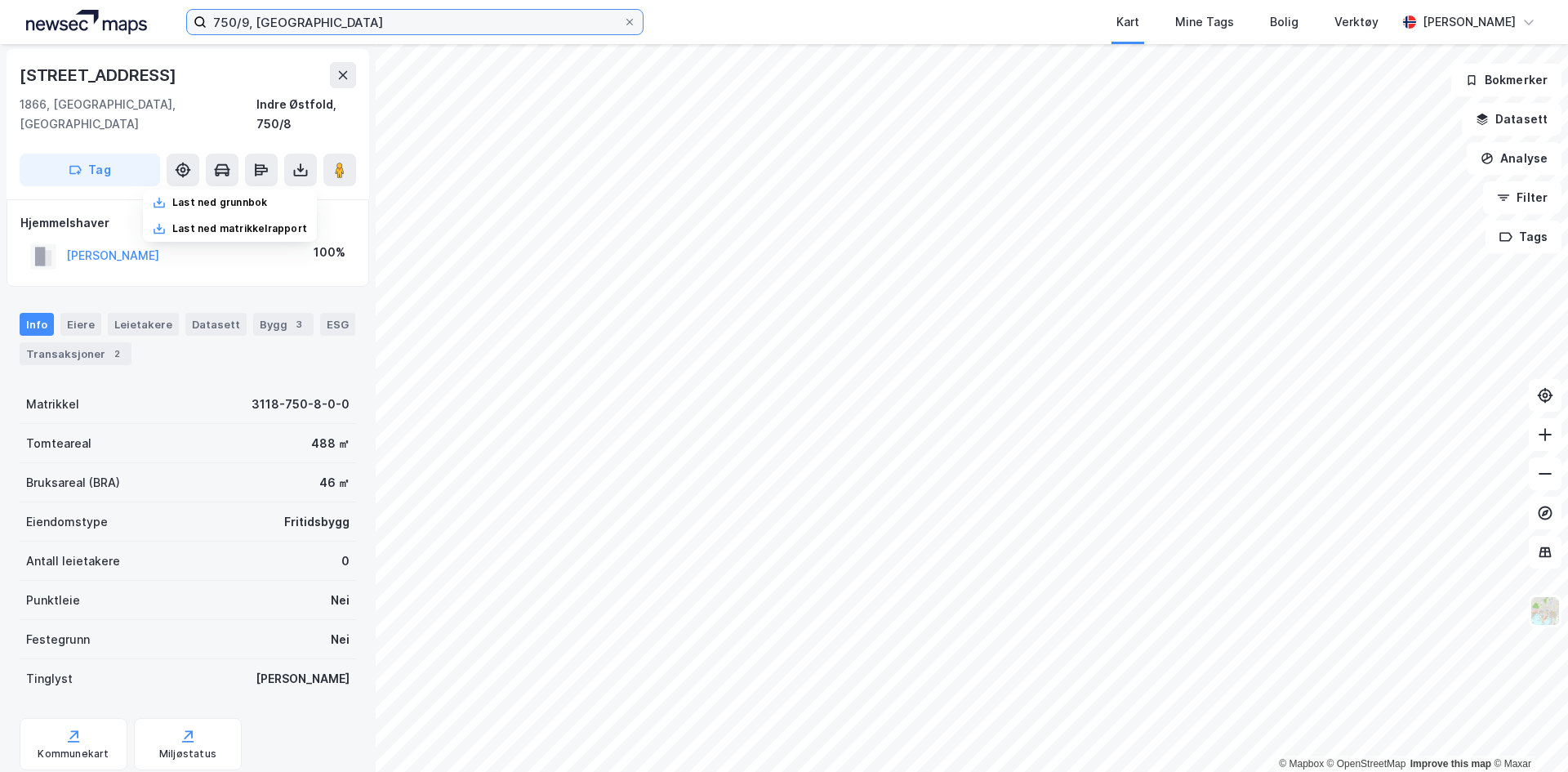
click at [247, 21] on input "750/9, [GEOGRAPHIC_DATA]" at bounding box center [415, 22] width 417 height 24
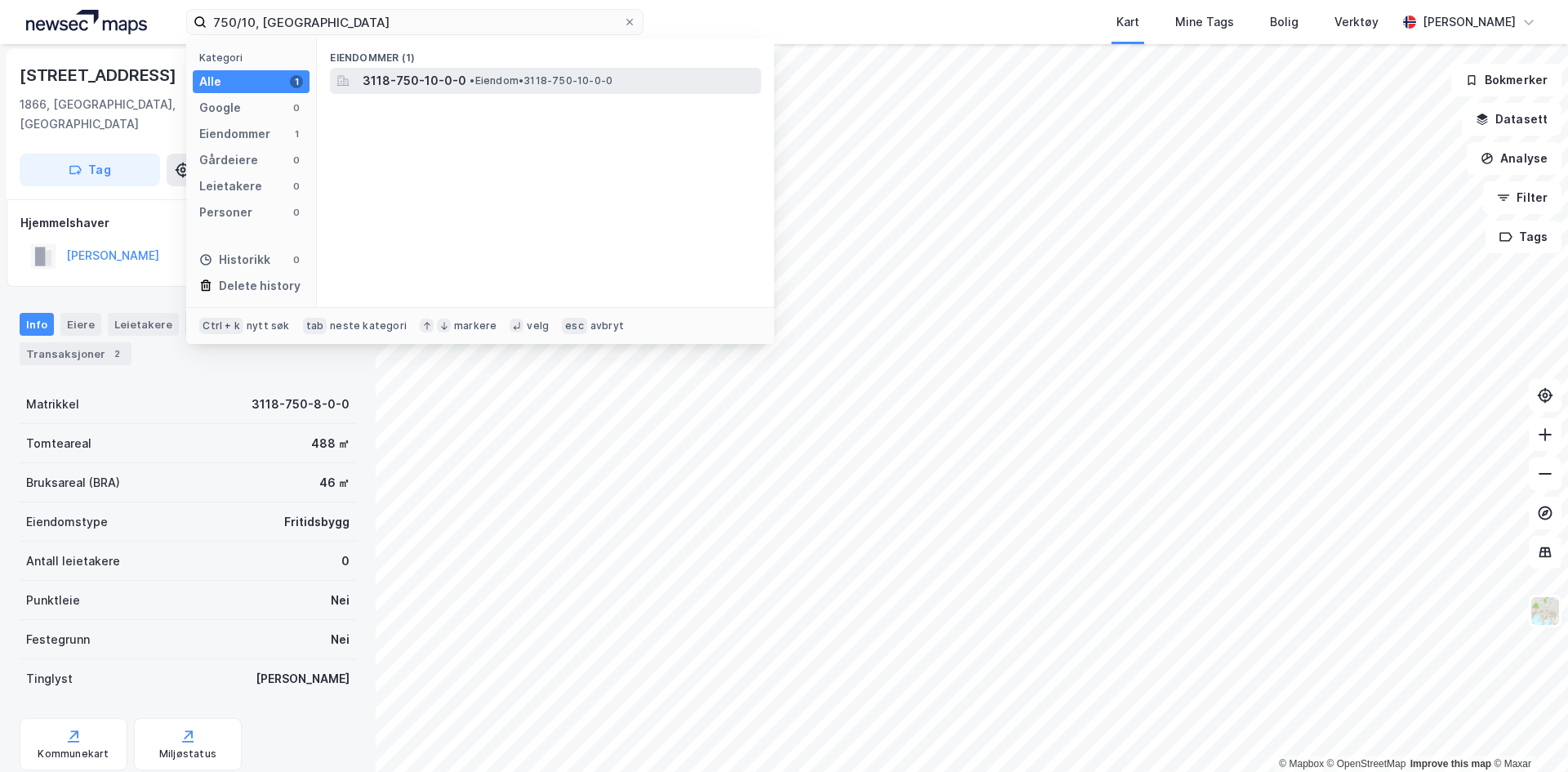
click at [371, 79] on span "3118-750-10-0-0" at bounding box center [414, 81] width 104 height 20
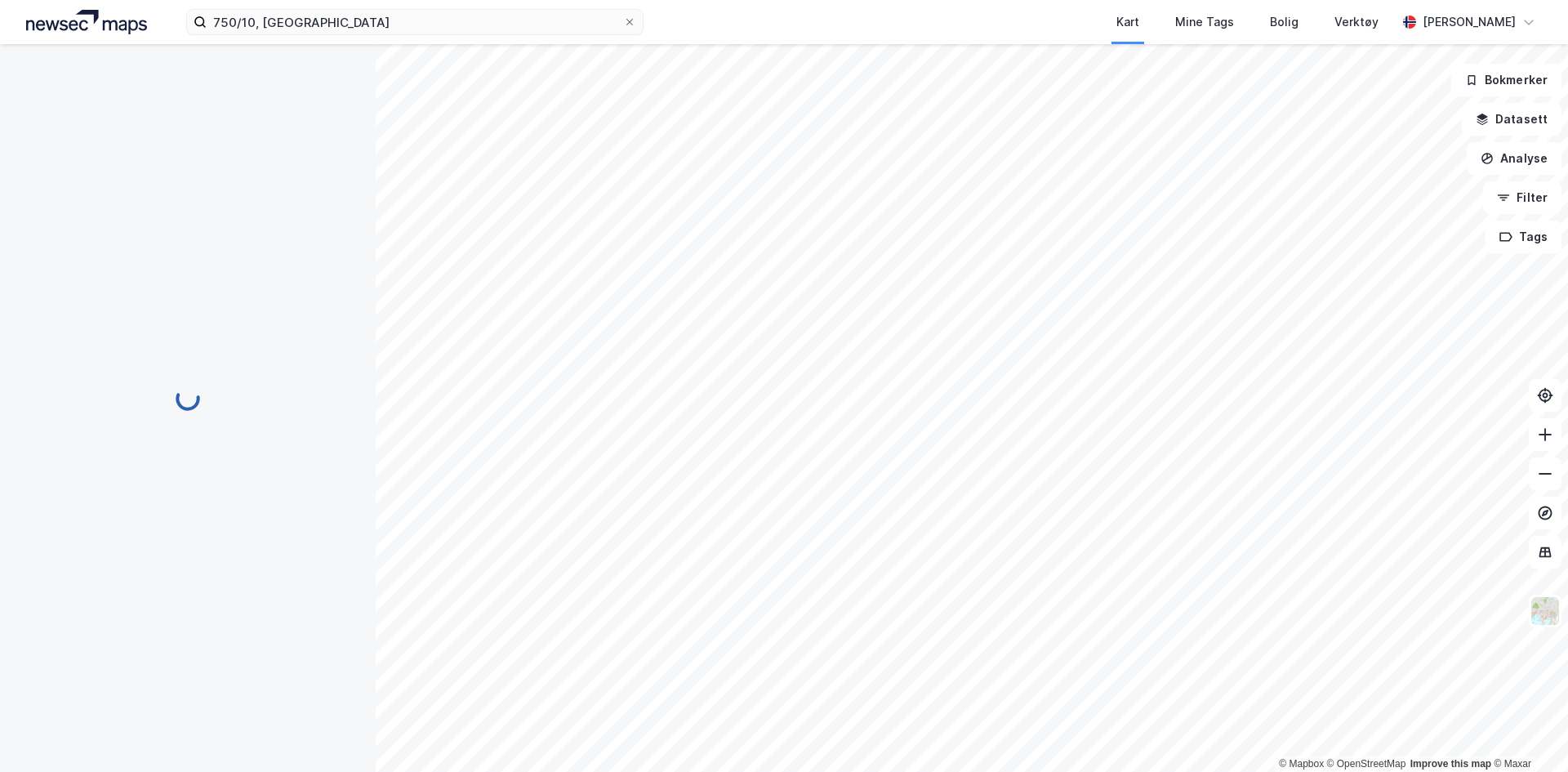
scroll to position [2, 0]
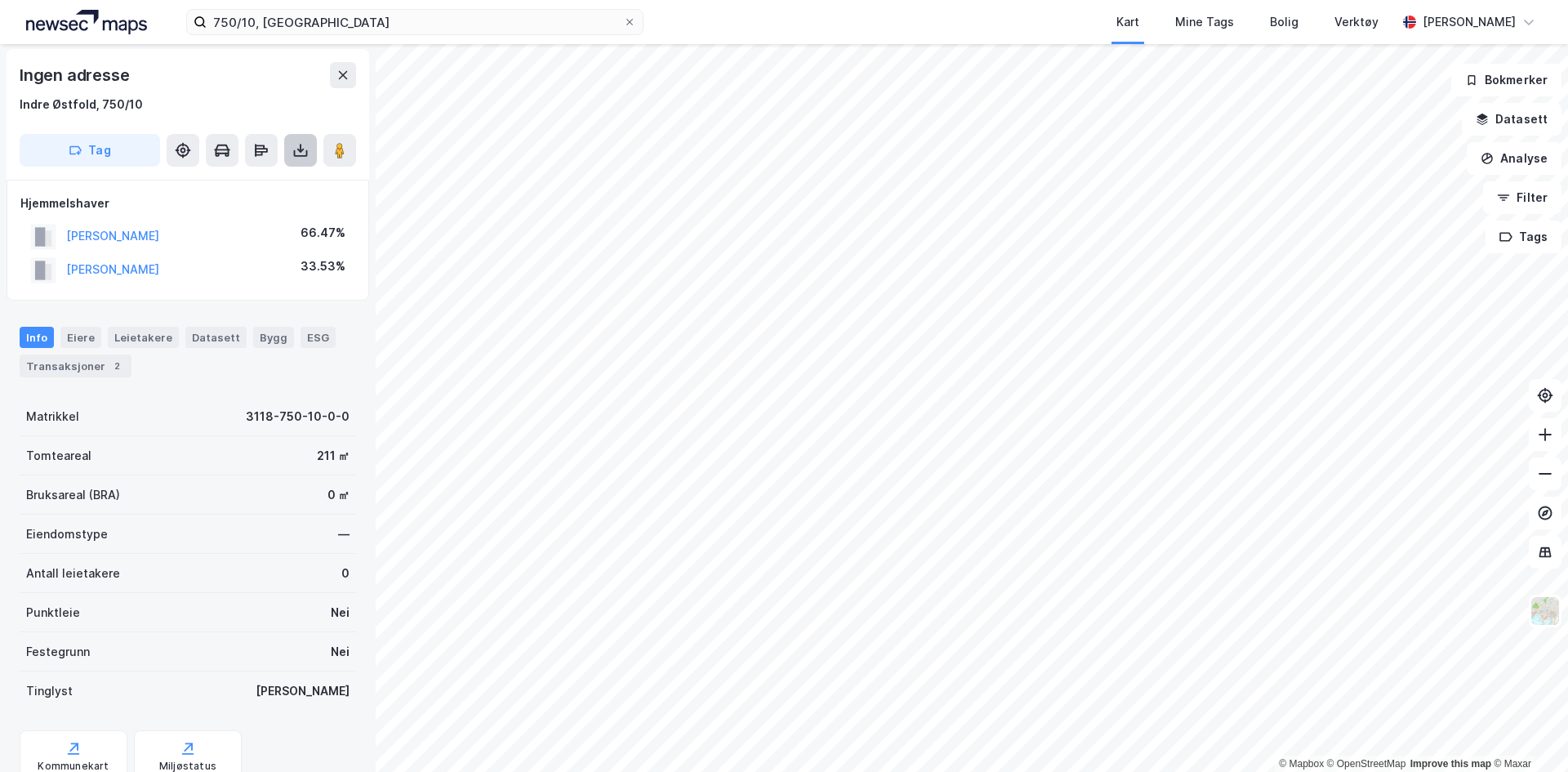
click at [294, 145] on icon at bounding box center [301, 151] width 17 height 17
click at [180, 188] on div "Last ned grunnbok" at bounding box center [220, 183] width 95 height 13
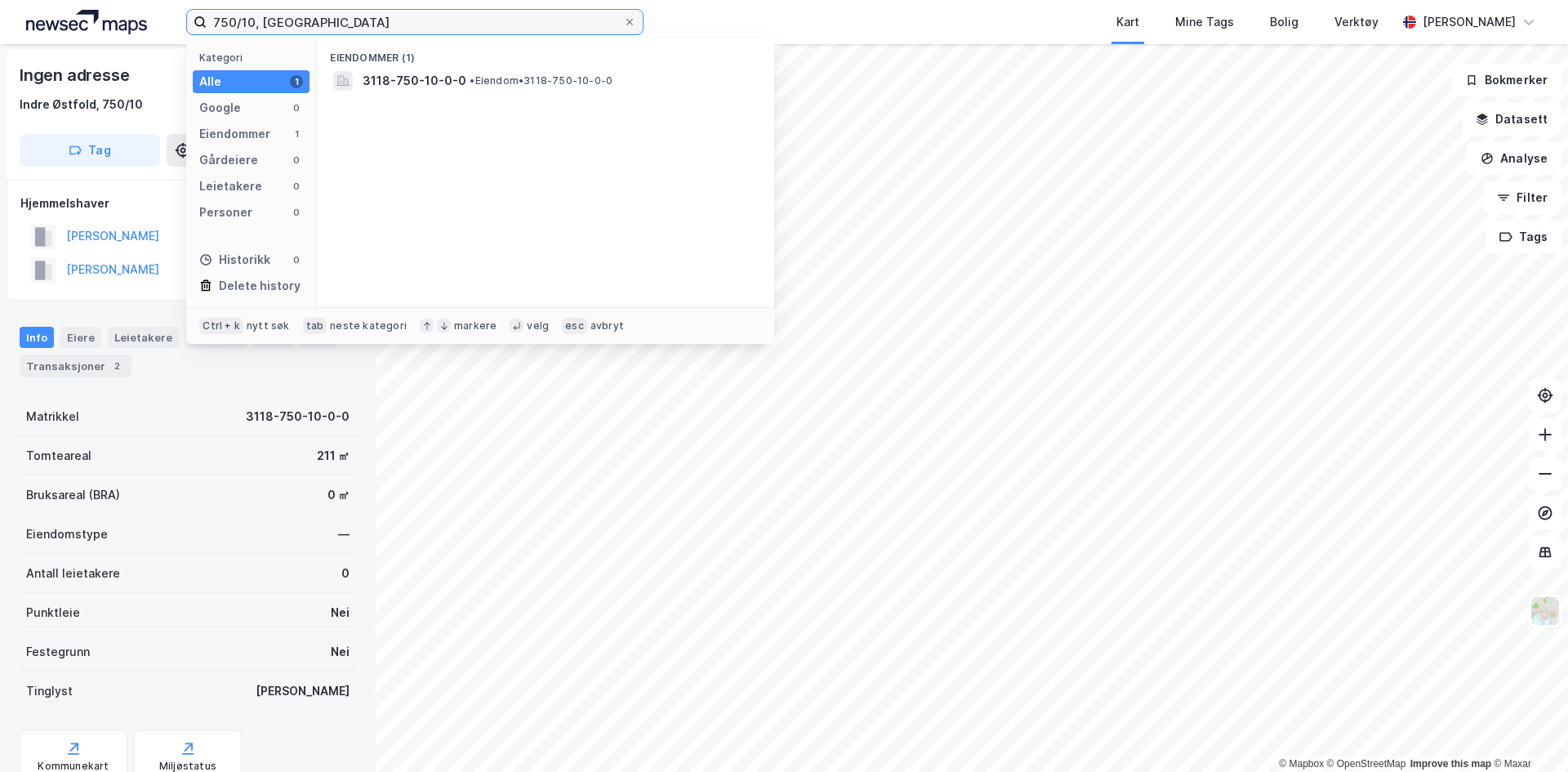
click at [256, 27] on input "750/10, [GEOGRAPHIC_DATA]" at bounding box center [415, 22] width 417 height 24
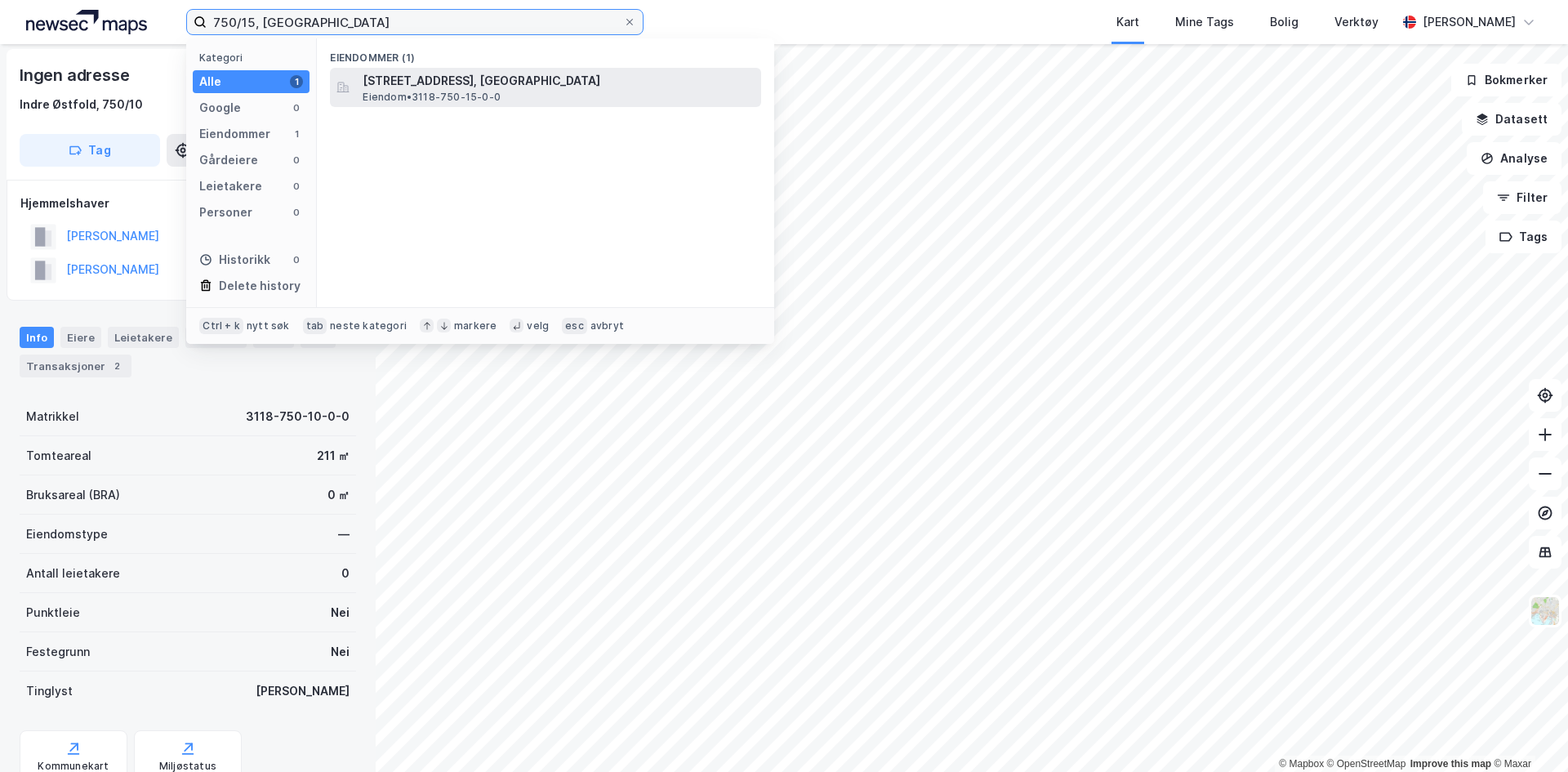
type input "750/15, [GEOGRAPHIC_DATA]"
click at [427, 96] on span "Eiendom • 3118-750-15-0-0" at bounding box center [432, 98] width 138 height 13
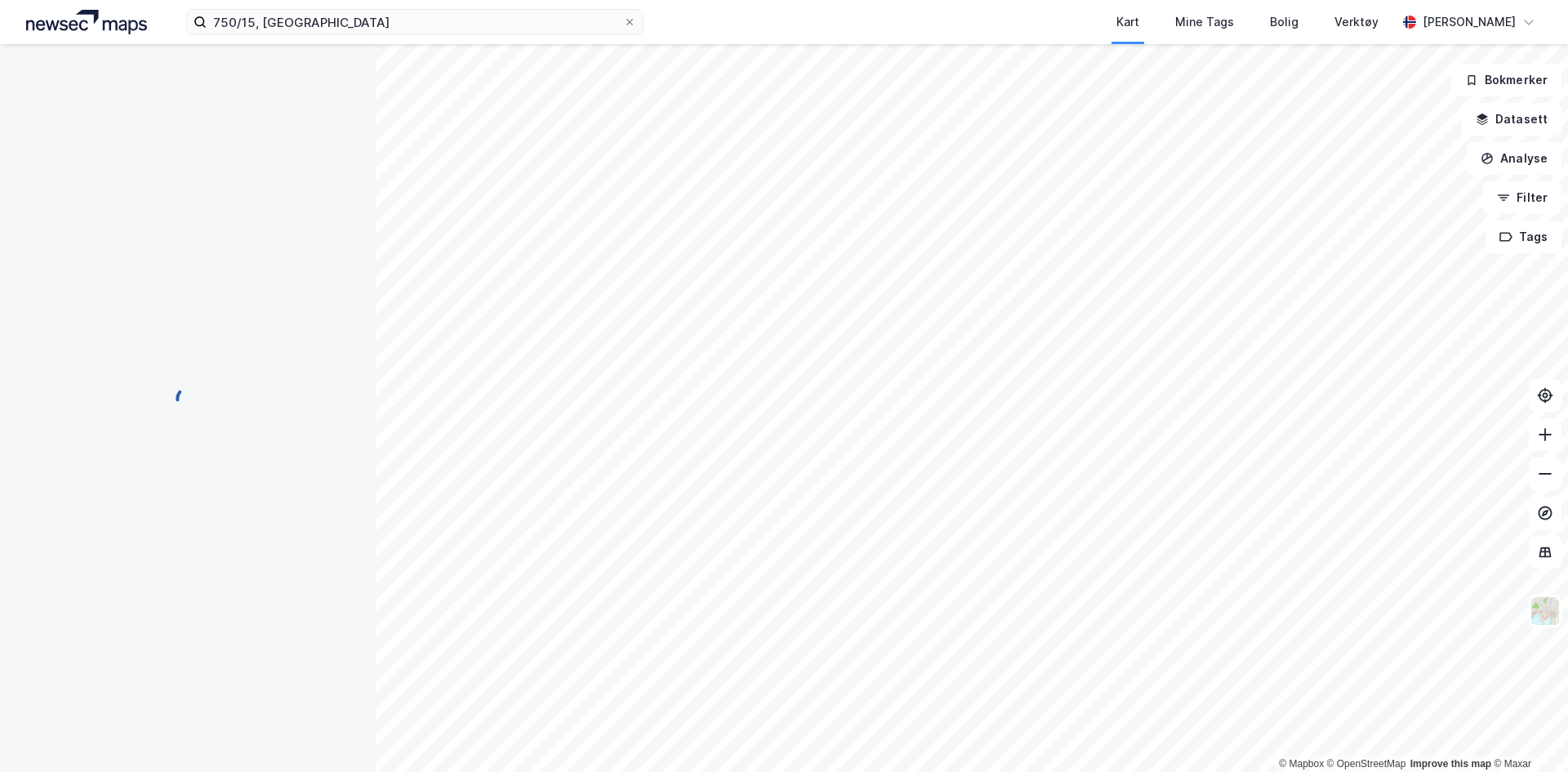
scroll to position [2, 0]
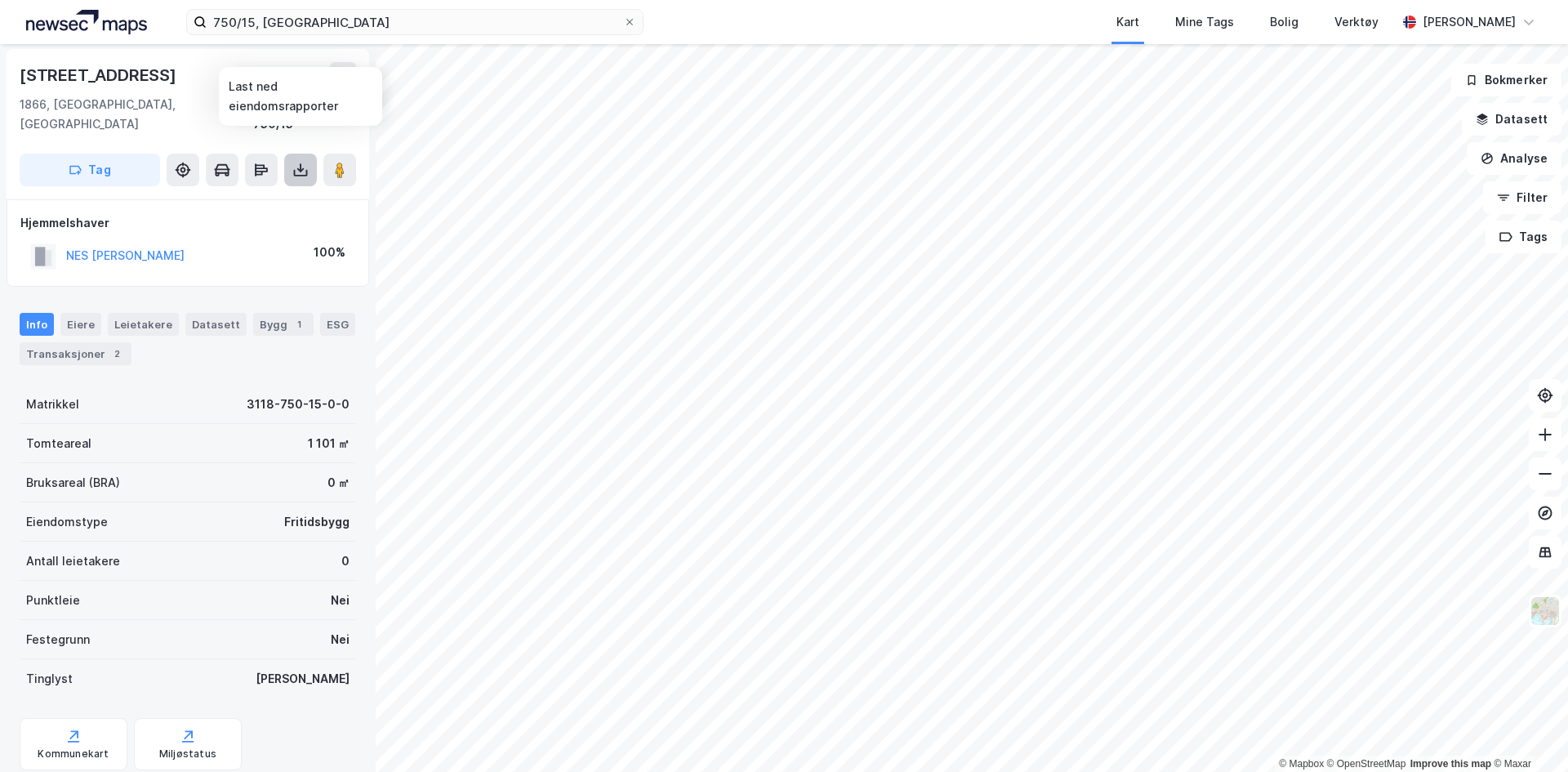
click at [305, 162] on icon at bounding box center [301, 170] width 17 height 17
click at [230, 196] on div "Last ned grunnbok" at bounding box center [220, 203] width 95 height 13
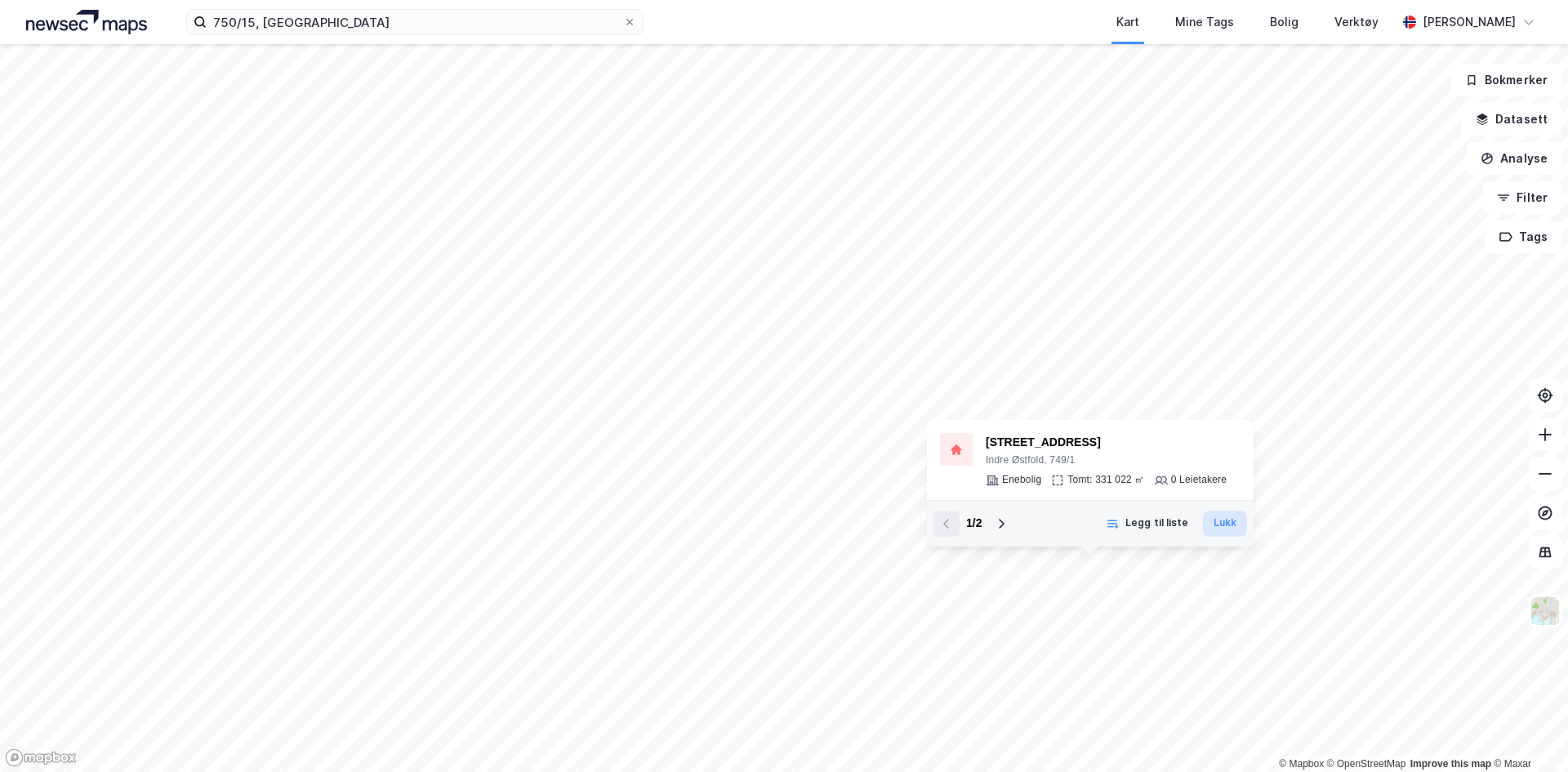
click at [1214, 525] on button "Lukk" at bounding box center [1225, 524] width 44 height 26
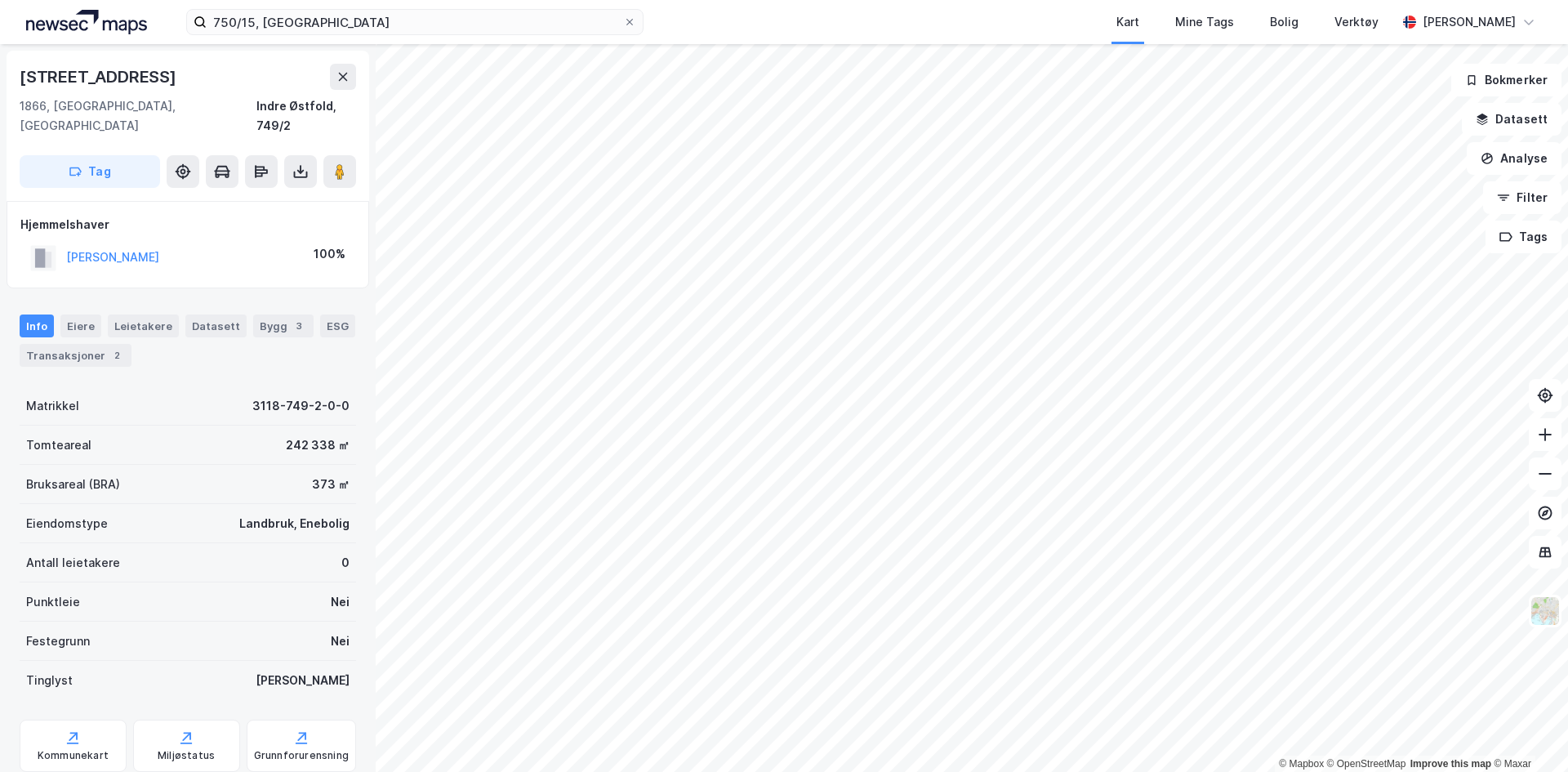
scroll to position [2, 0]
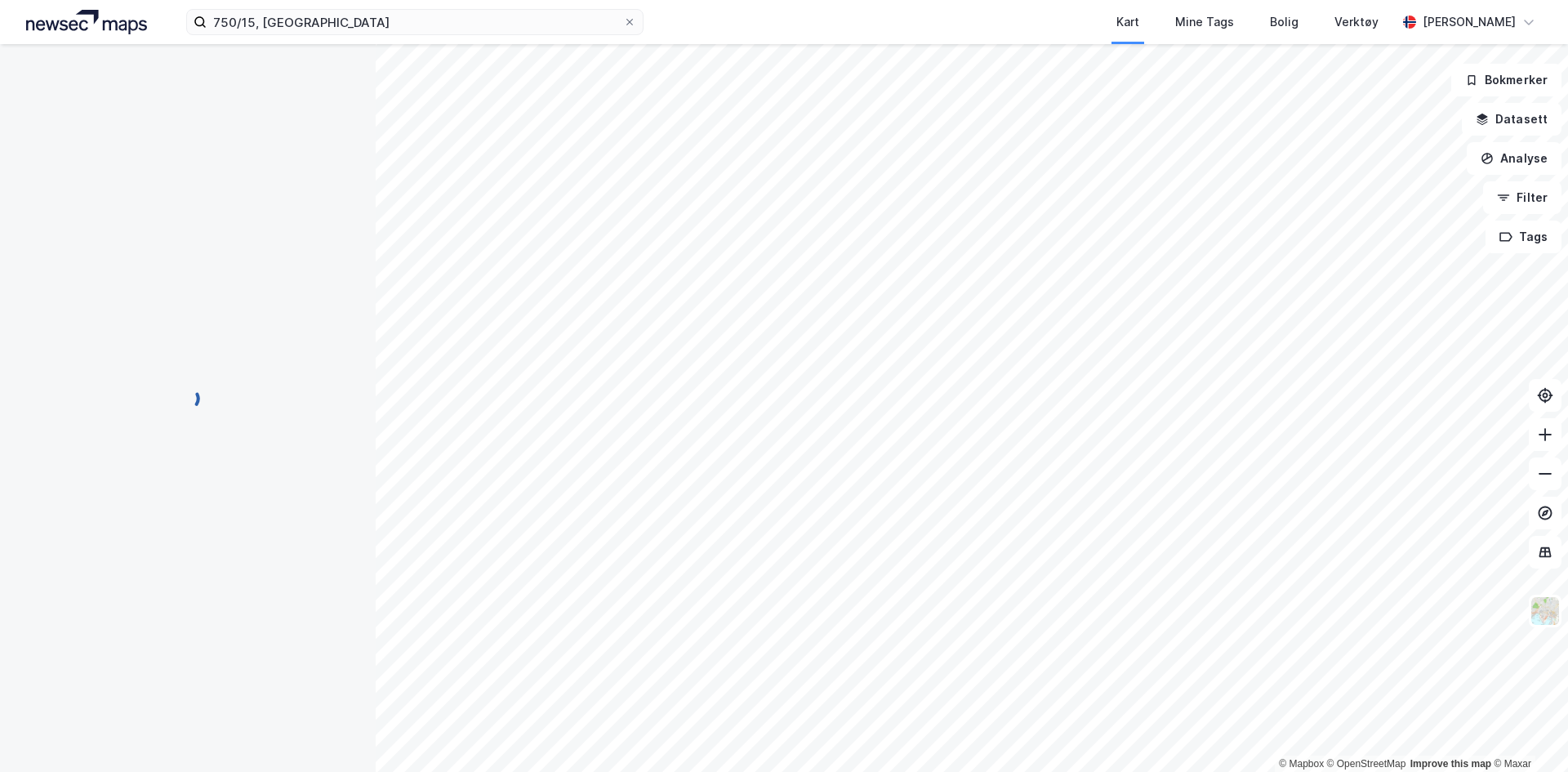
scroll to position [2, 0]
